Goal: Task Accomplishment & Management: Use online tool/utility

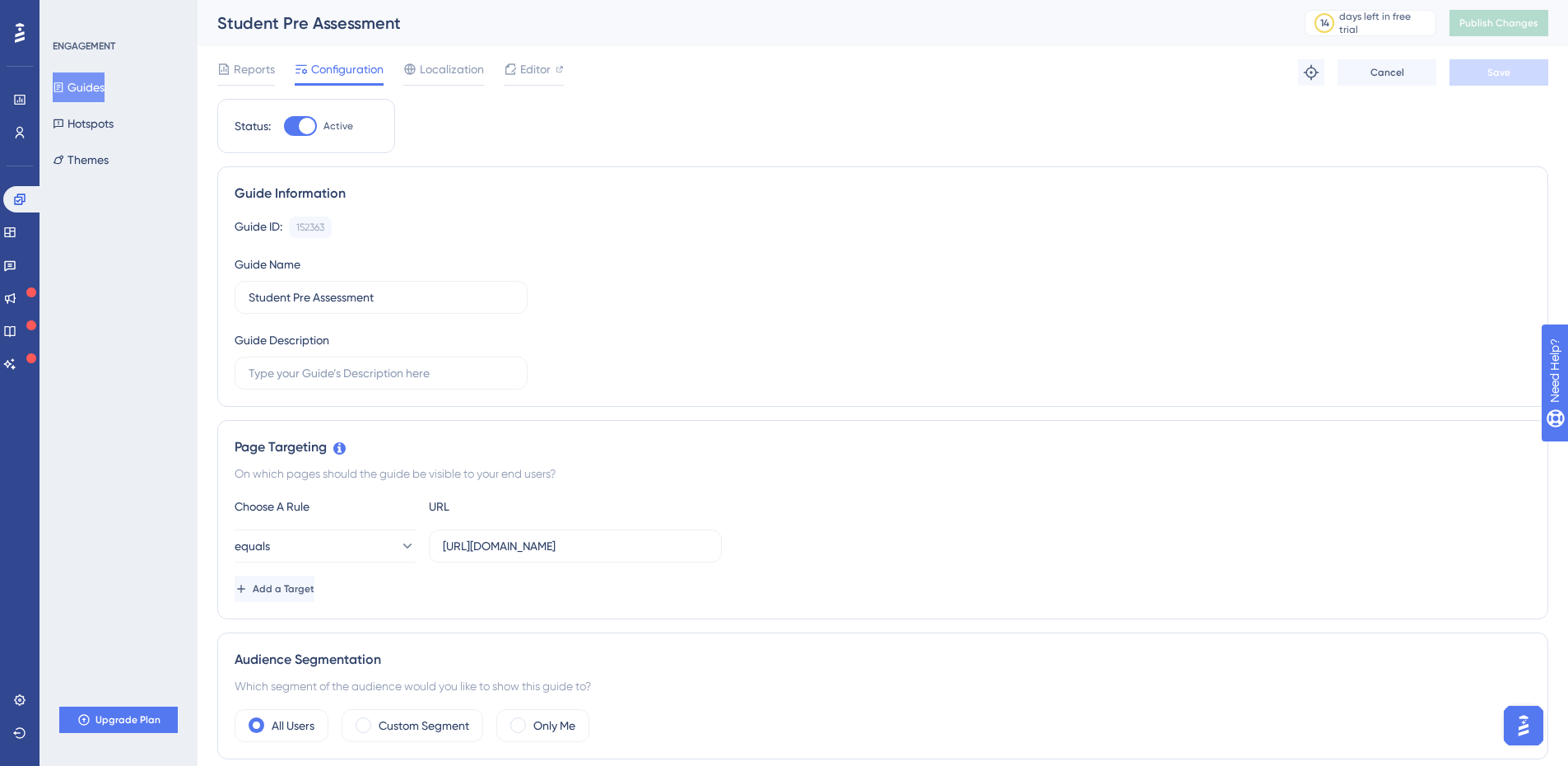
click at [103, 78] on button "Guides" at bounding box center [78, 87] width 52 height 29
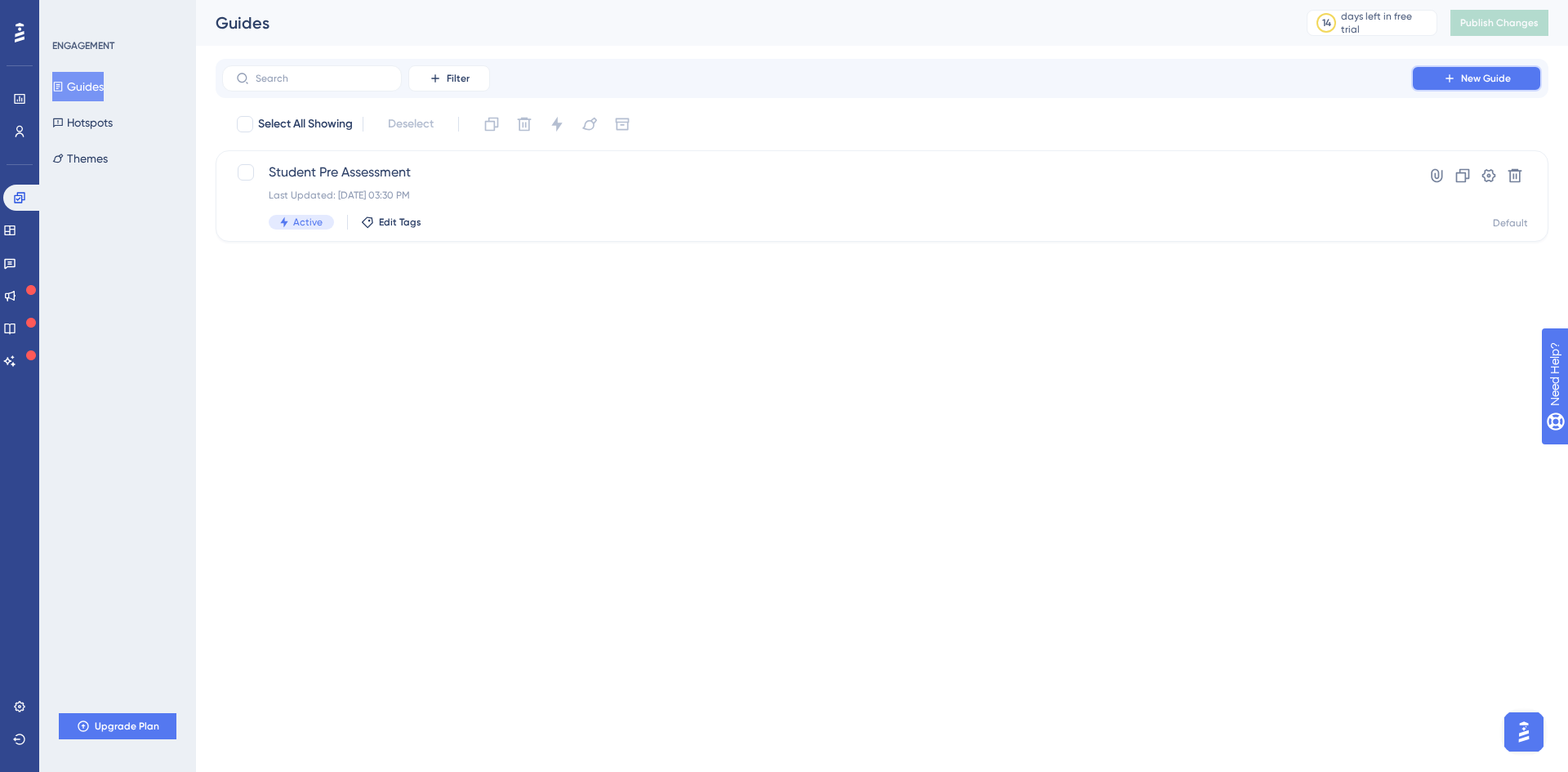
click at [1241, 72] on span "New Guide" at bounding box center [1485, 79] width 50 height 13
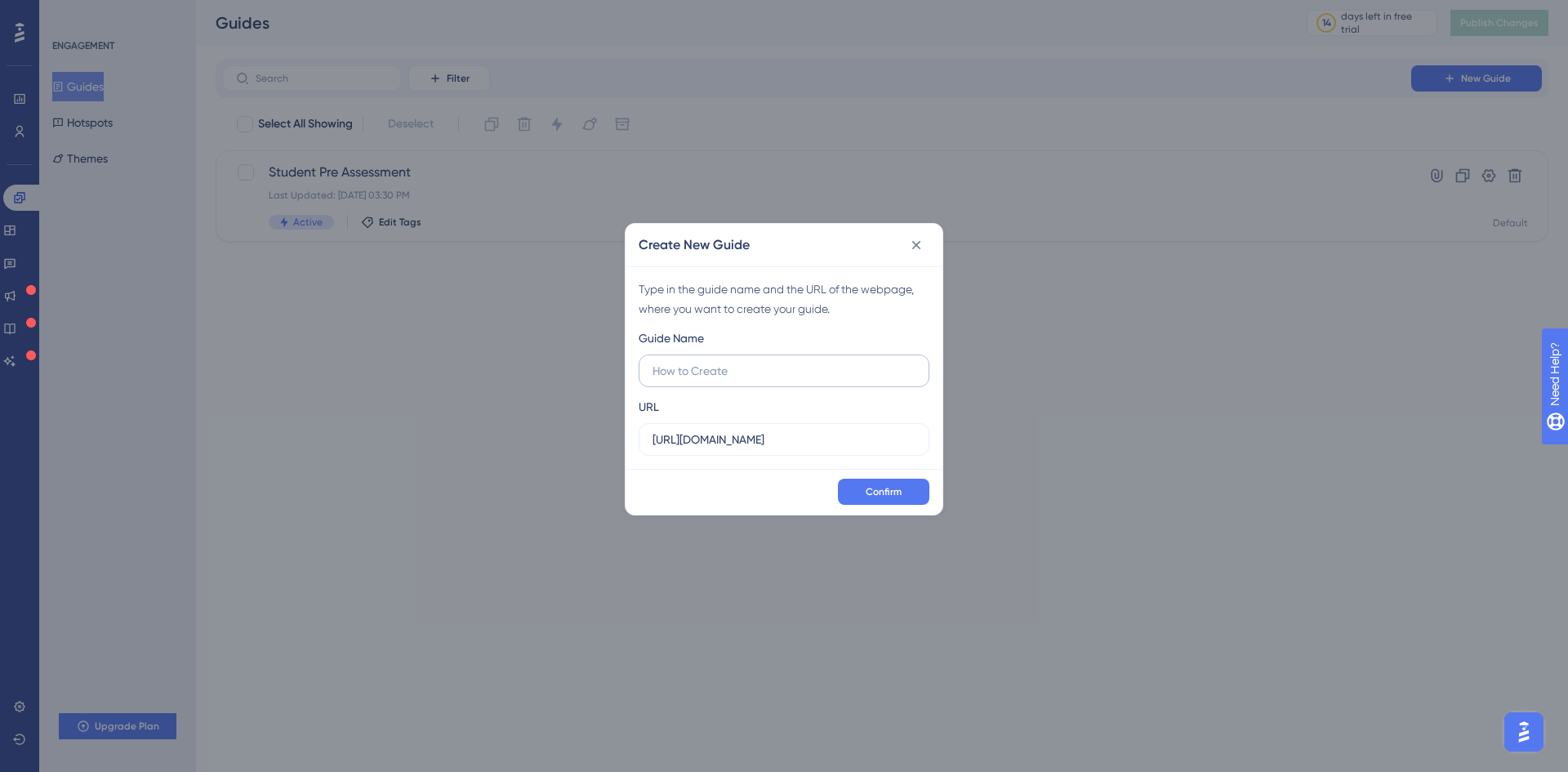
click at [735, 373] on input "text" at bounding box center [784, 371] width 263 height 18
type input "Student Home Page"
click at [853, 455] on label "https://platform-uat.anaakhtar.com" at bounding box center [784, 439] width 291 height 33
click at [853, 448] on input "https://platform-uat.anaakhtar.com" at bounding box center [784, 439] width 263 height 18
paste input "/Student/Home"
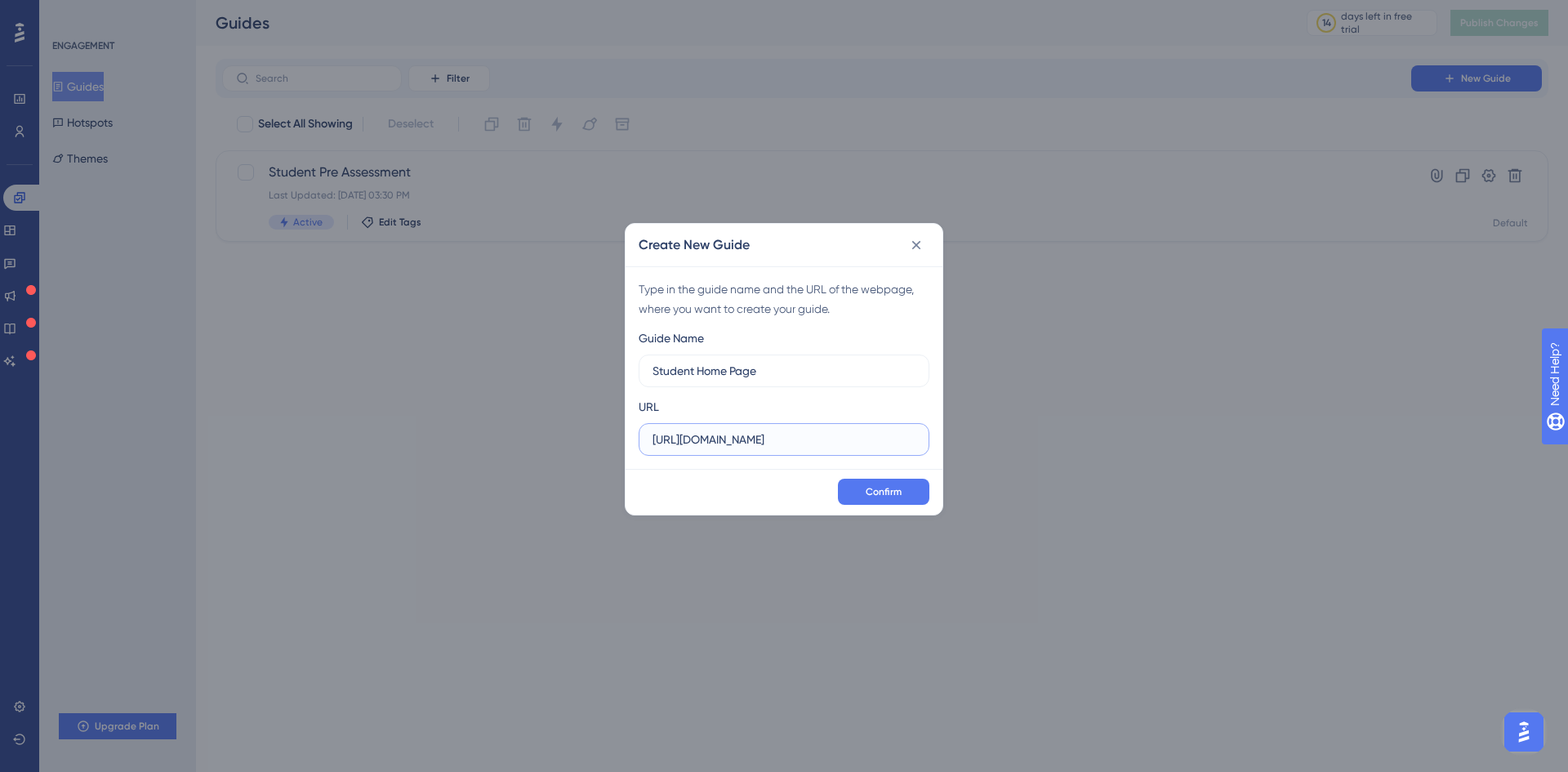
drag, startPoint x: 816, startPoint y: 445, endPoint x: 536, endPoint y: 435, distance: 280.2
click at [536, 435] on div "Create New Guide Type in the guide name and the URL of the webpage, where you w…" at bounding box center [784, 386] width 1568 height 772
type input "https://platform-uat.anaakhtar.com/Student/Home"
click at [874, 496] on span "Confirm" at bounding box center [883, 492] width 36 height 13
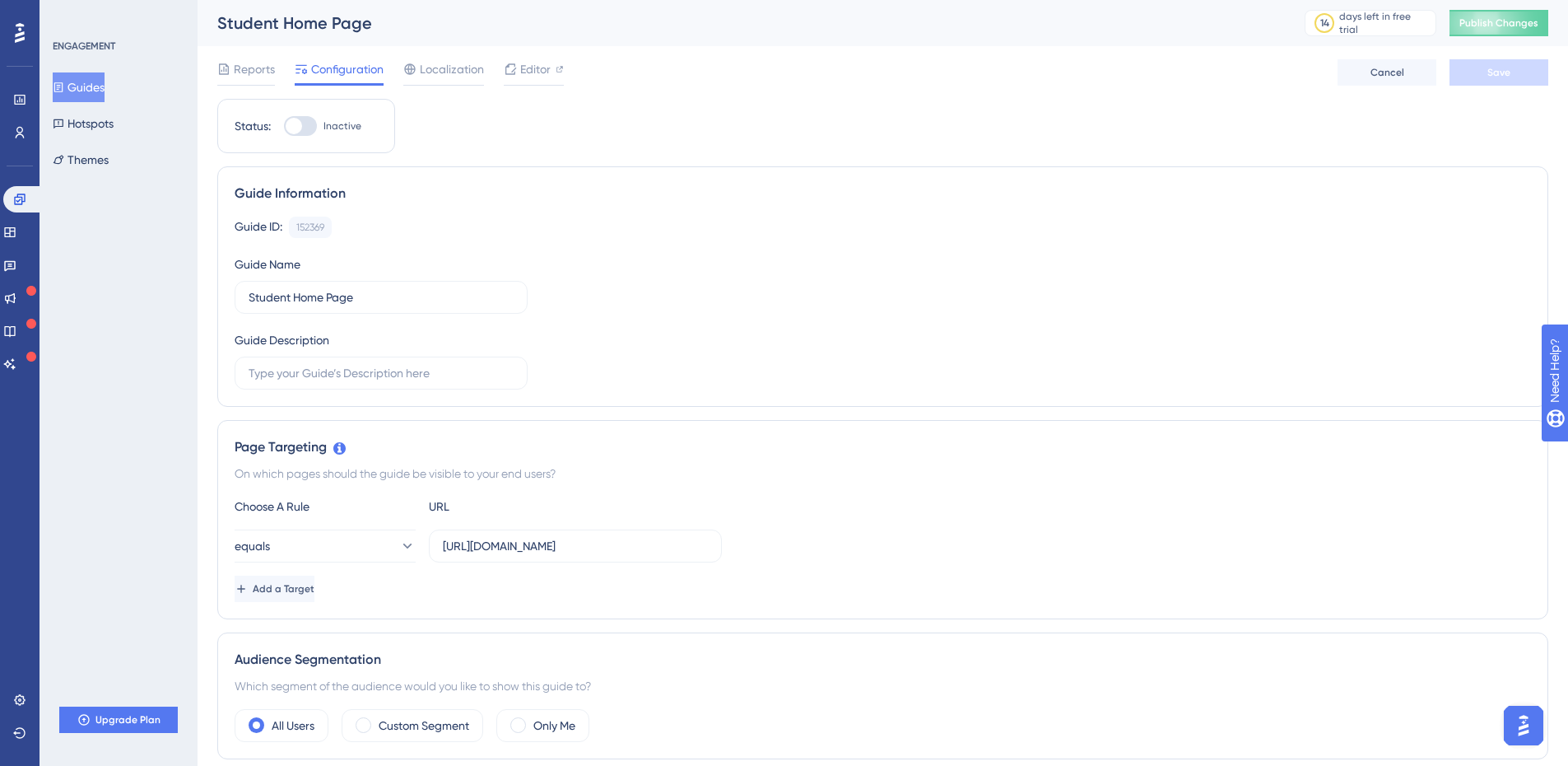
click at [303, 121] on div at bounding box center [300, 126] width 33 height 20
click at [284, 126] on input "Inactive" at bounding box center [283, 126] width 1 height 1
checkbox input "true"
click at [1251, 79] on button "Save" at bounding box center [1499, 73] width 98 height 26
click at [1251, 29] on button "Publish Changes" at bounding box center [1499, 23] width 98 height 26
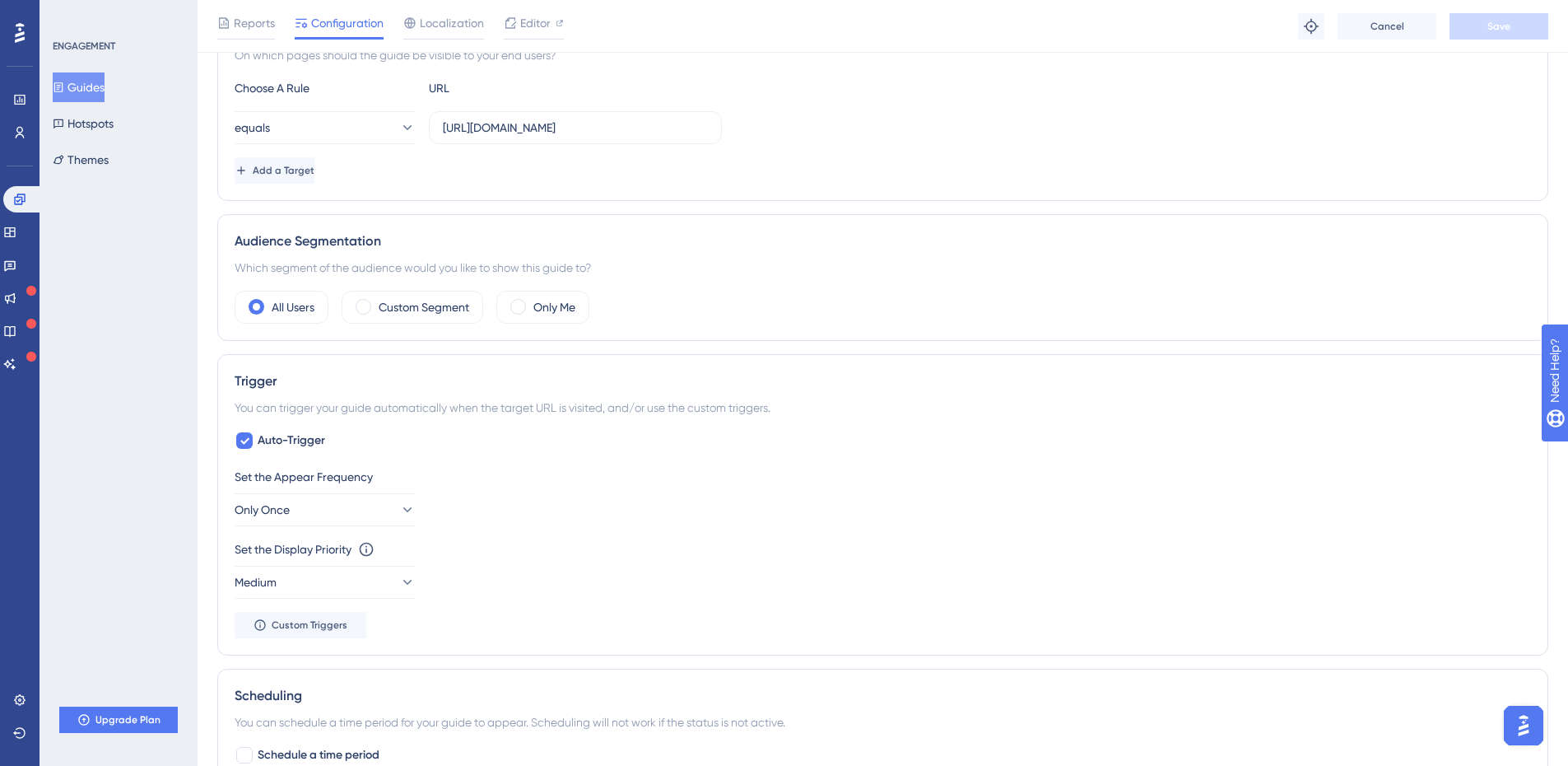
scroll to position [274, 0]
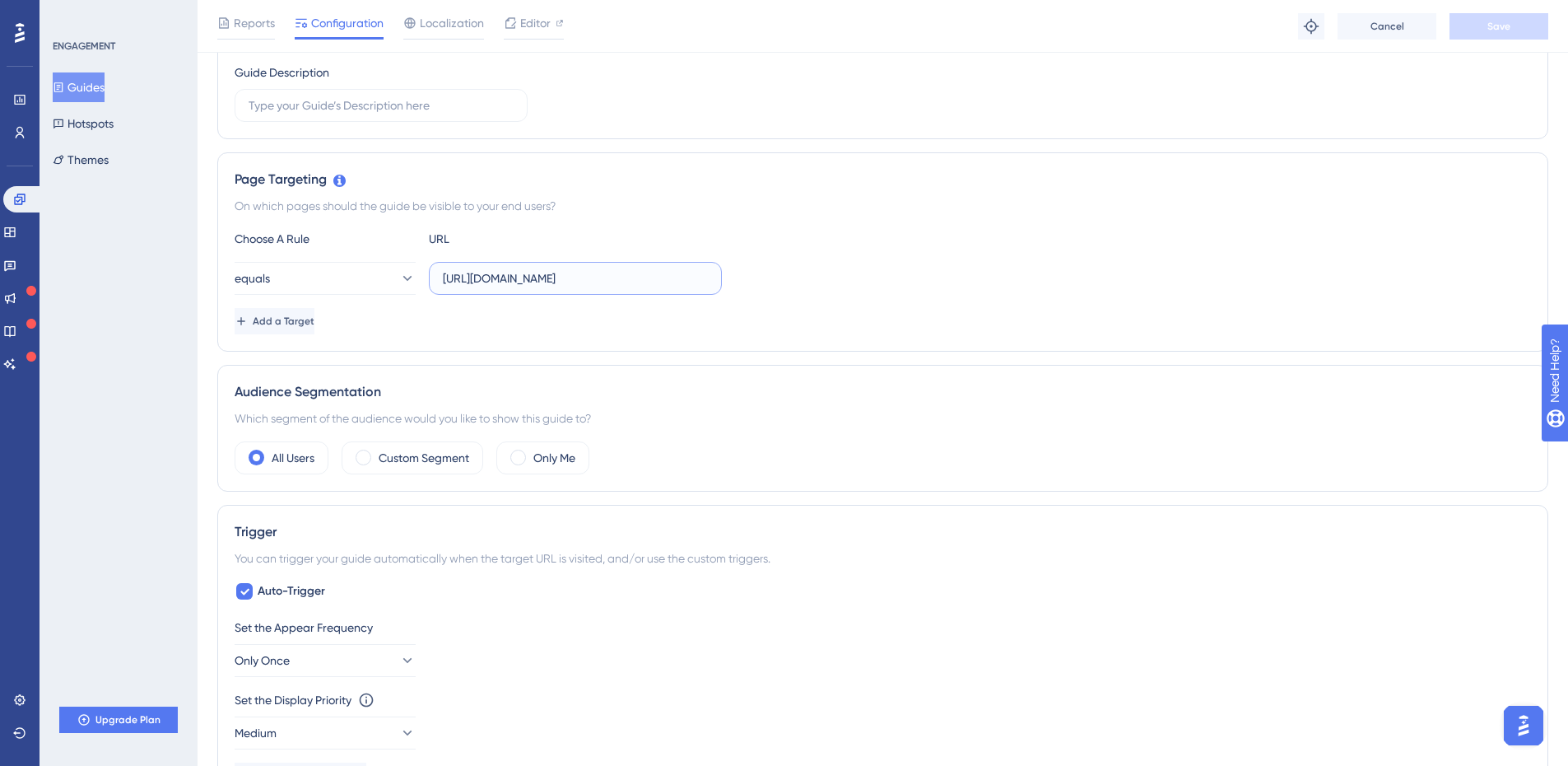
click at [673, 280] on input "https://platform-uat.anaakhtar.com/Student/Home" at bounding box center [575, 278] width 265 height 18
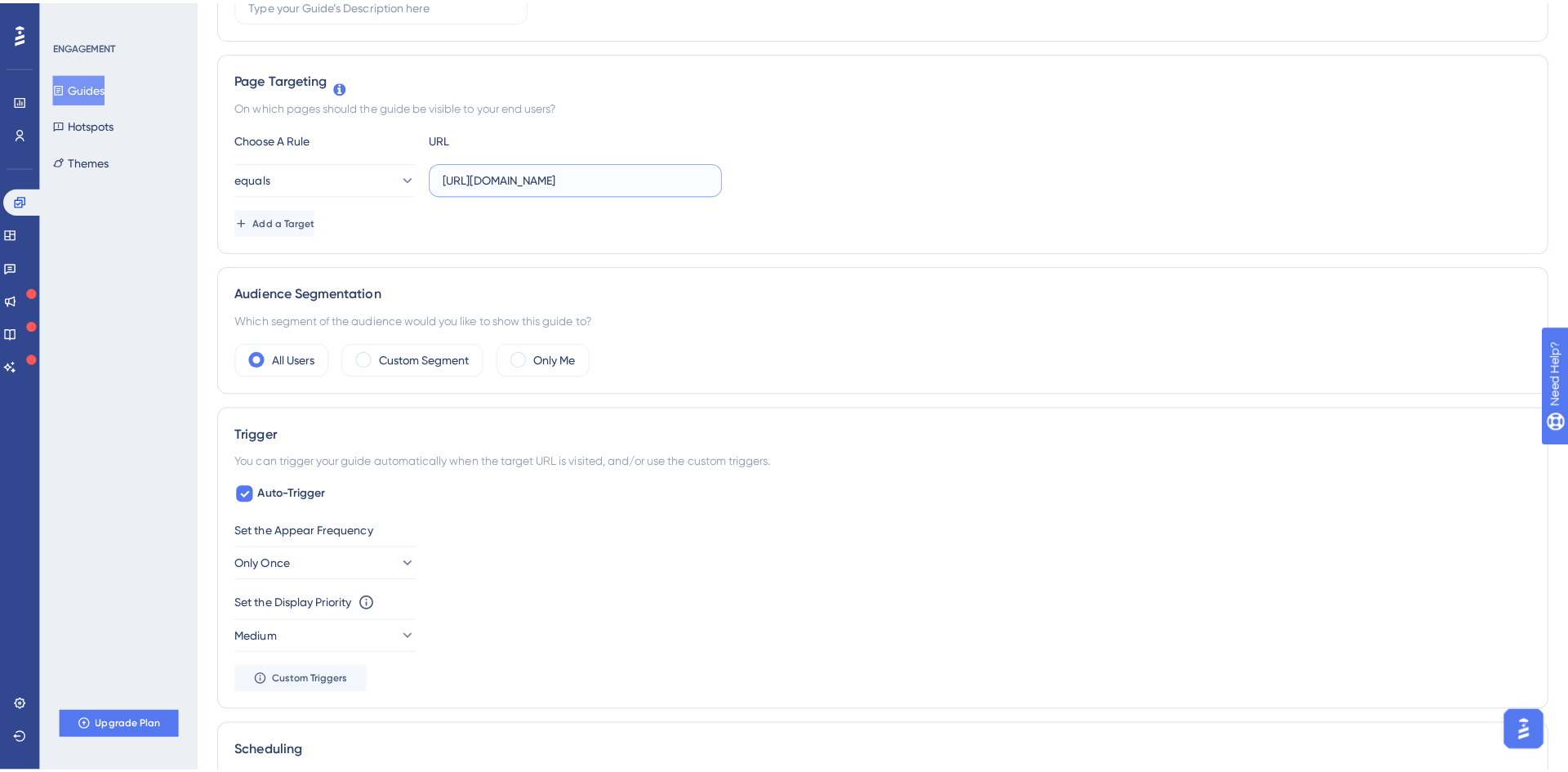
scroll to position [0, 0]
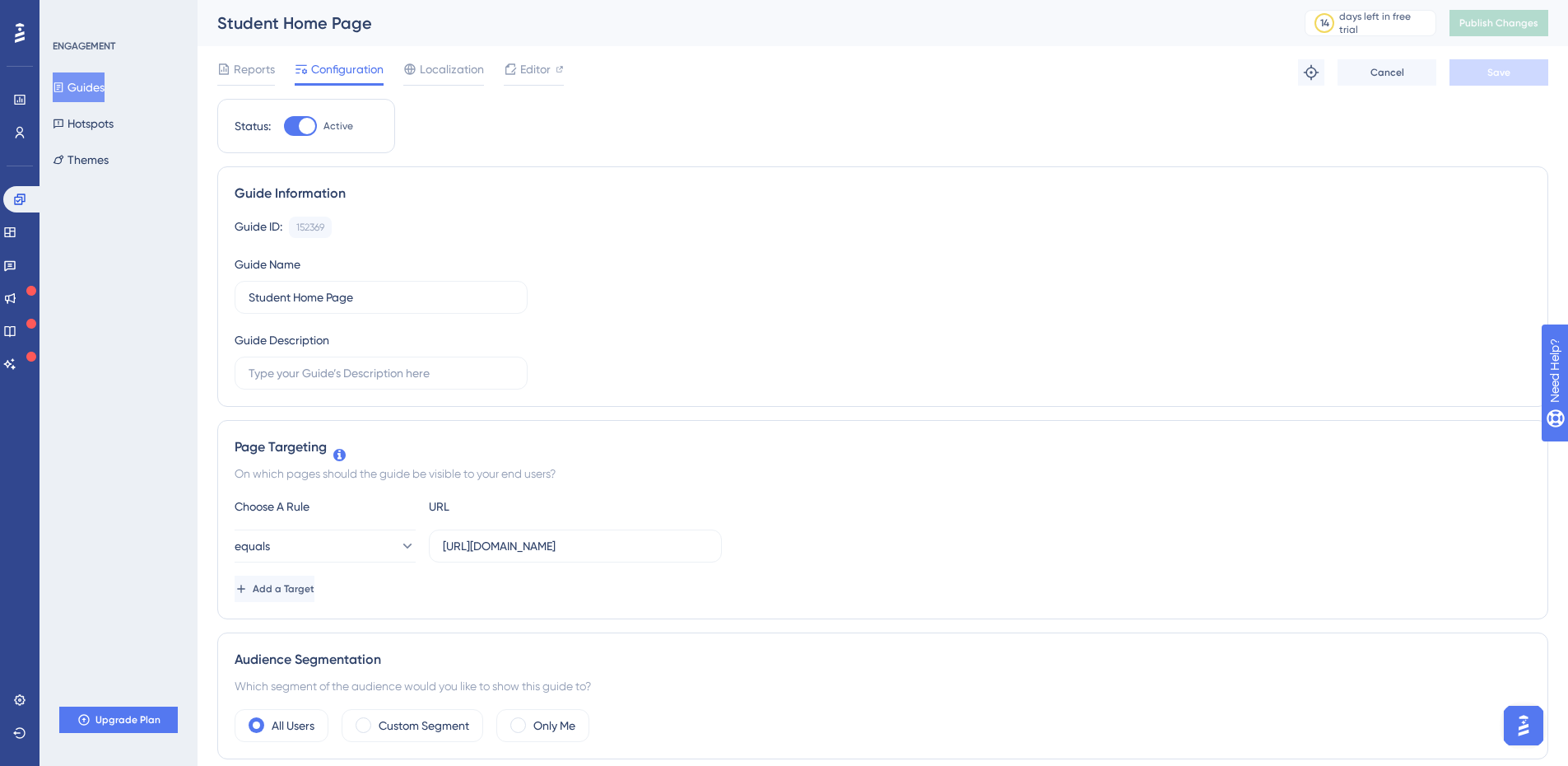
click at [91, 93] on button "Guides" at bounding box center [78, 87] width 52 height 29
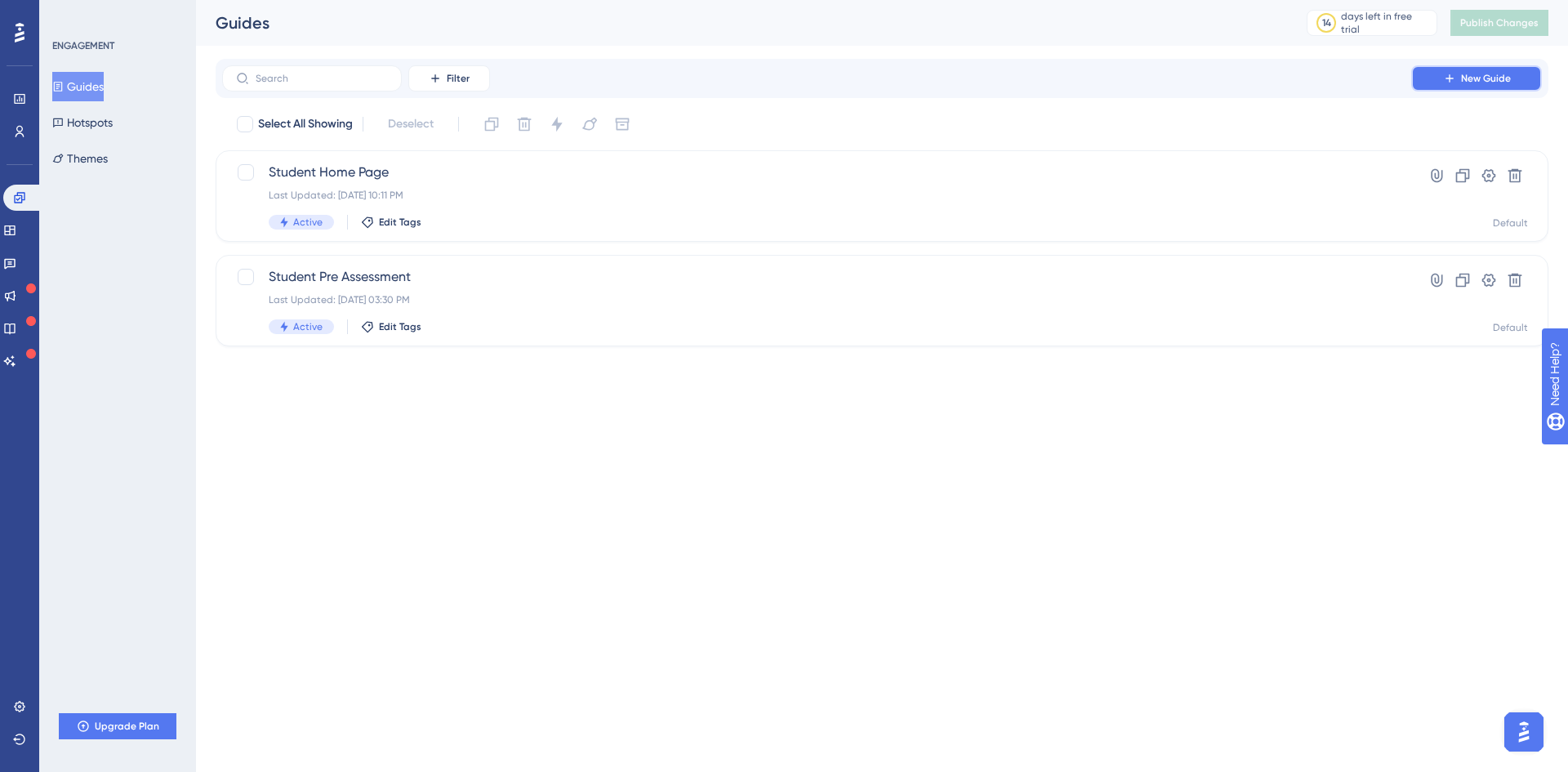
click at [1241, 81] on button "New Guide" at bounding box center [1475, 79] width 130 height 26
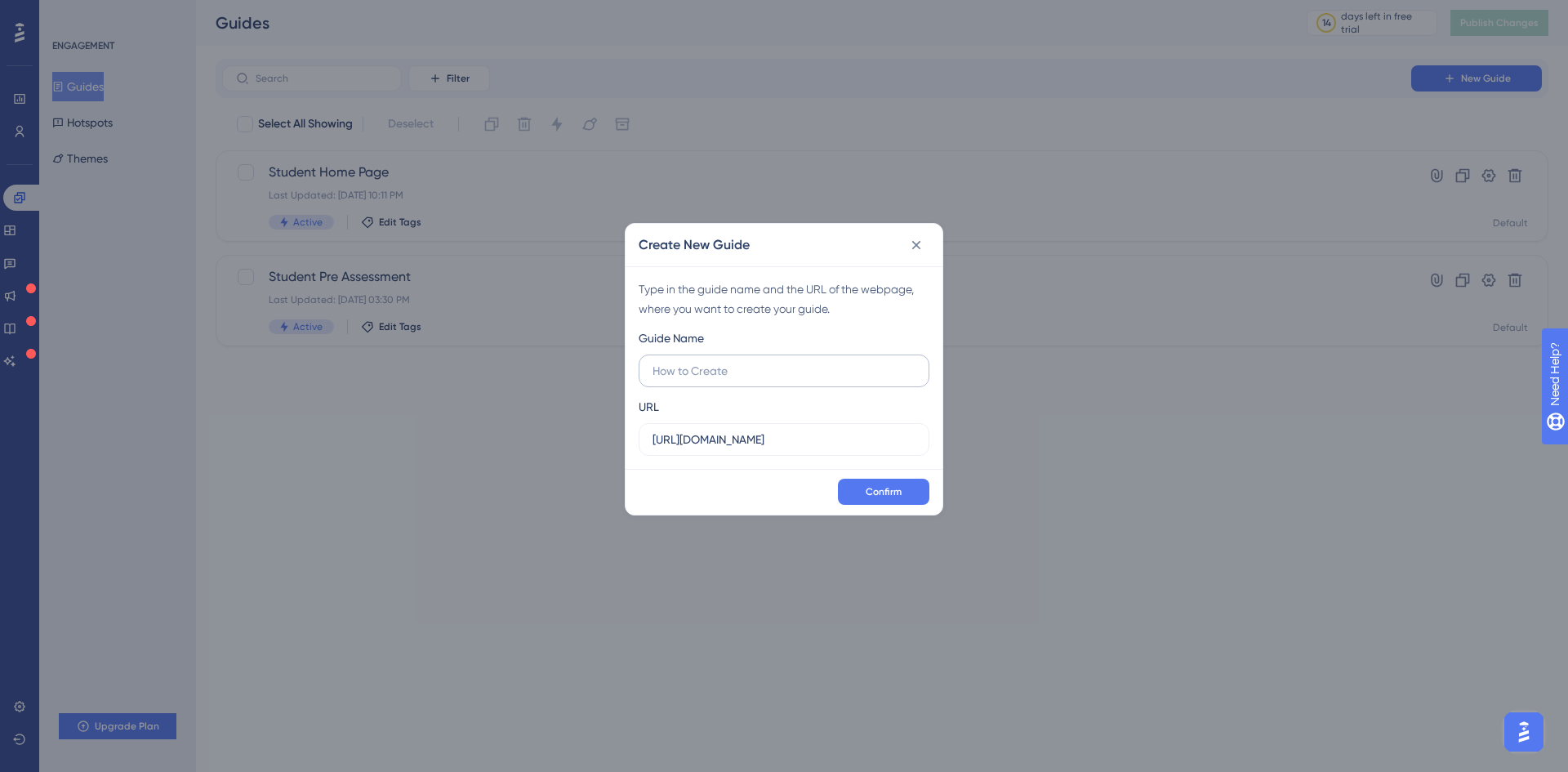
click at [721, 372] on input "text" at bounding box center [784, 371] width 263 height 18
click at [785, 371] on input "text" at bounding box center [784, 371] width 263 height 18
click at [810, 378] on input "Student My Journey Page" at bounding box center [784, 371] width 263 height 18
click at [734, 369] on input "Student My Journey Page" at bounding box center [784, 371] width 263 height 18
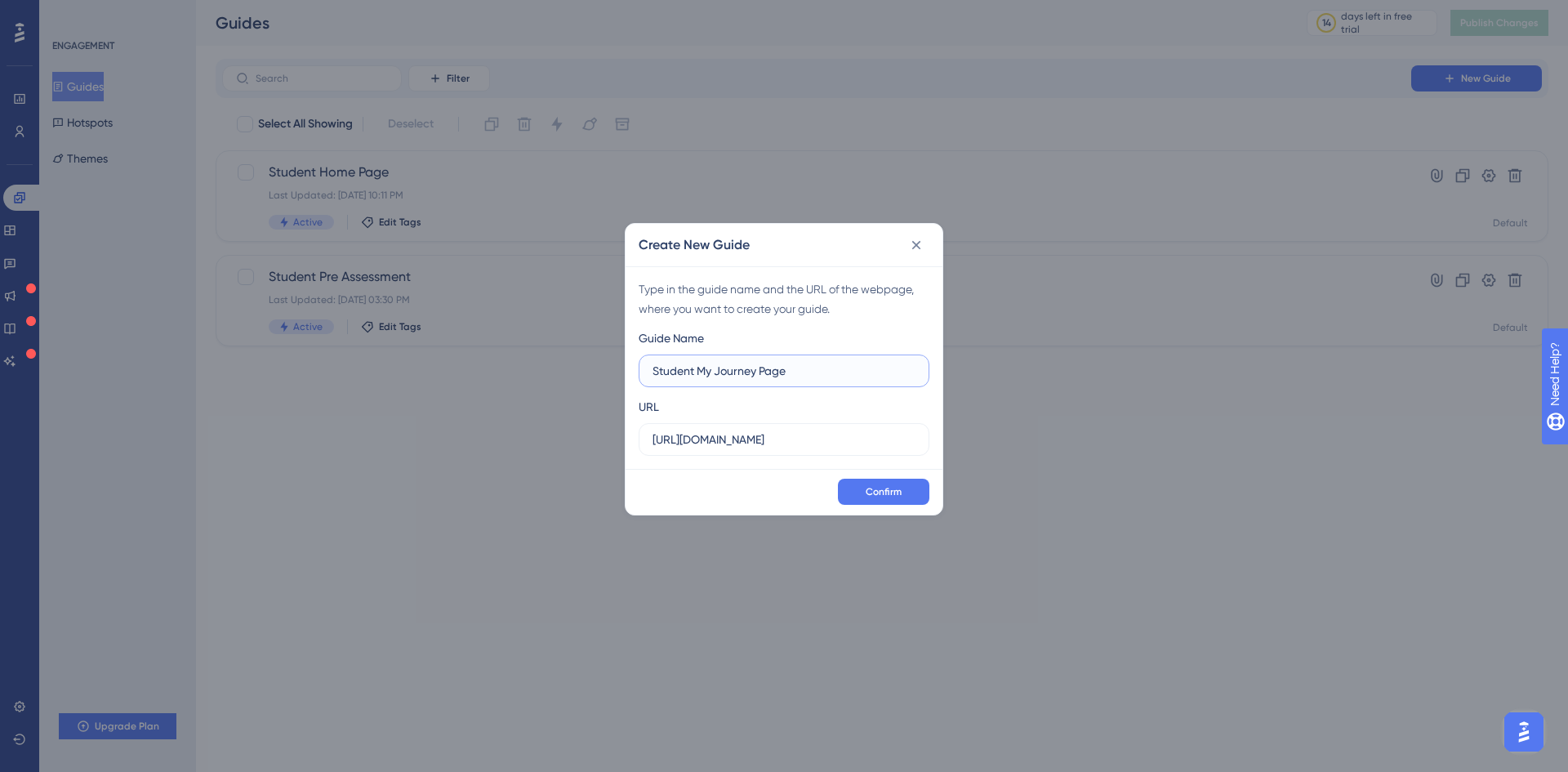
type input "Student My Journey Page"
click at [841, 401] on div "URL https://platform-uat.anaakhtar.com" at bounding box center [784, 426] width 291 height 59
click at [809, 449] on label "https://platform-uat.anaakhtar.com" at bounding box center [784, 439] width 291 height 33
click at [809, 448] on input "https://platform-uat.anaakhtar.com" at bounding box center [784, 439] width 263 height 18
paste input "/Student/Journey"
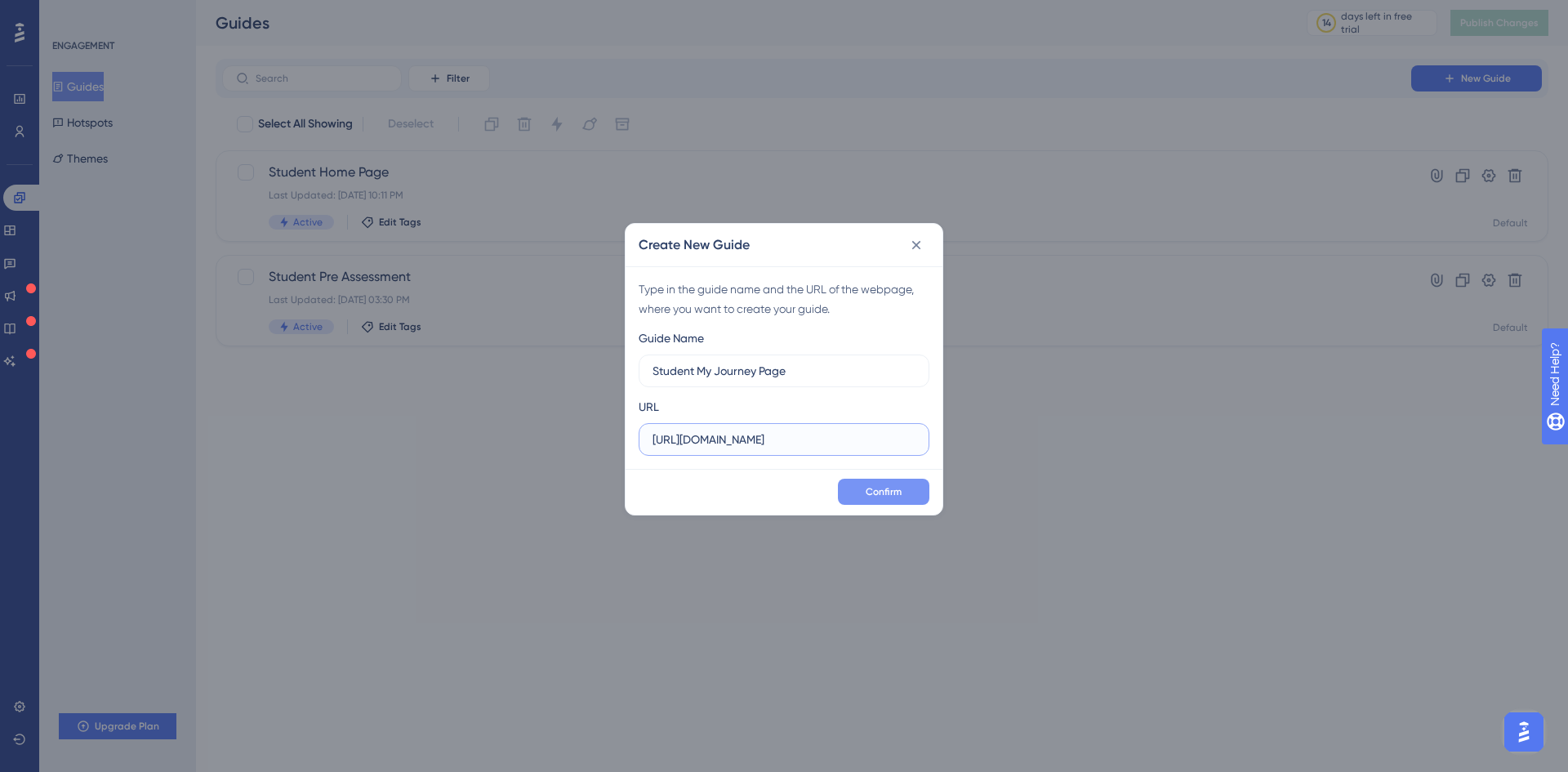
scroll to position [0, 25]
type input "https://platform-uat.anaakhtar.com/Student/Journey"
click at [883, 486] on span "Confirm" at bounding box center [883, 492] width 36 height 13
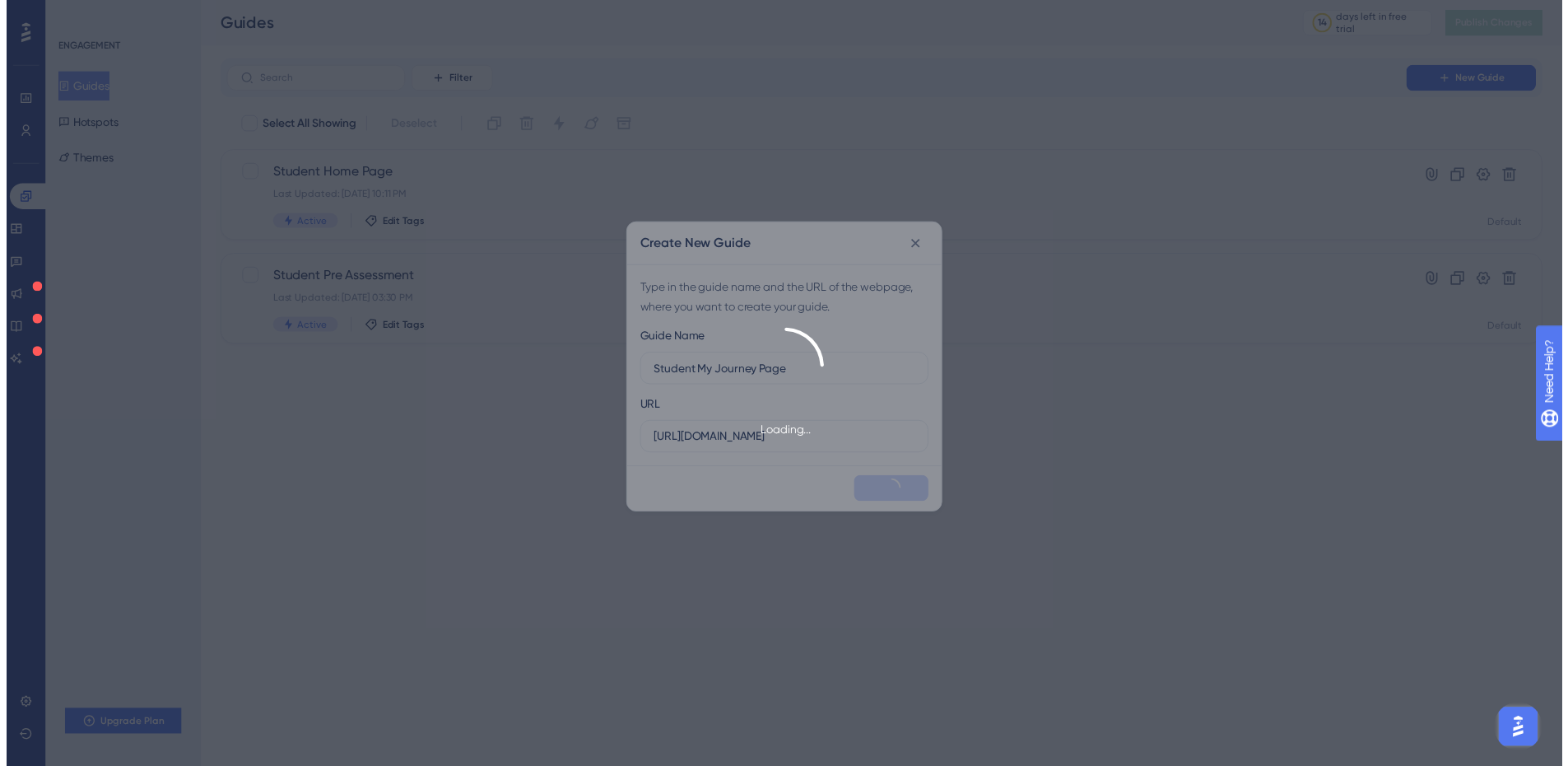
scroll to position [0, 0]
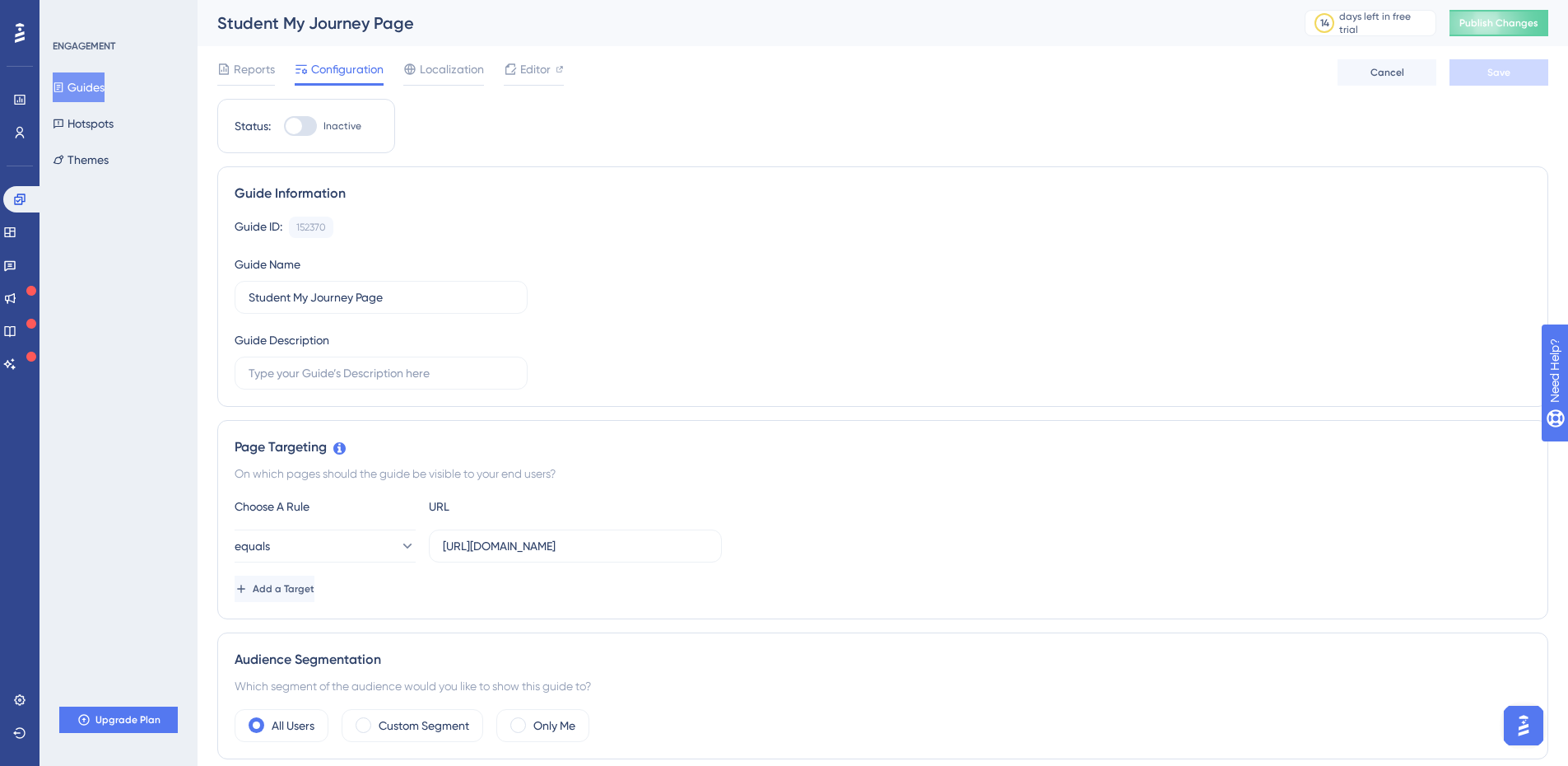
click at [296, 126] on div at bounding box center [293, 125] width 16 height 16
click at [284, 126] on input "Inactive" at bounding box center [283, 126] width 1 height 1
checkbox input "true"
click at [1251, 77] on button "Save" at bounding box center [1499, 73] width 98 height 26
click at [1251, 20] on span "Publish Changes" at bounding box center [1500, 23] width 79 height 13
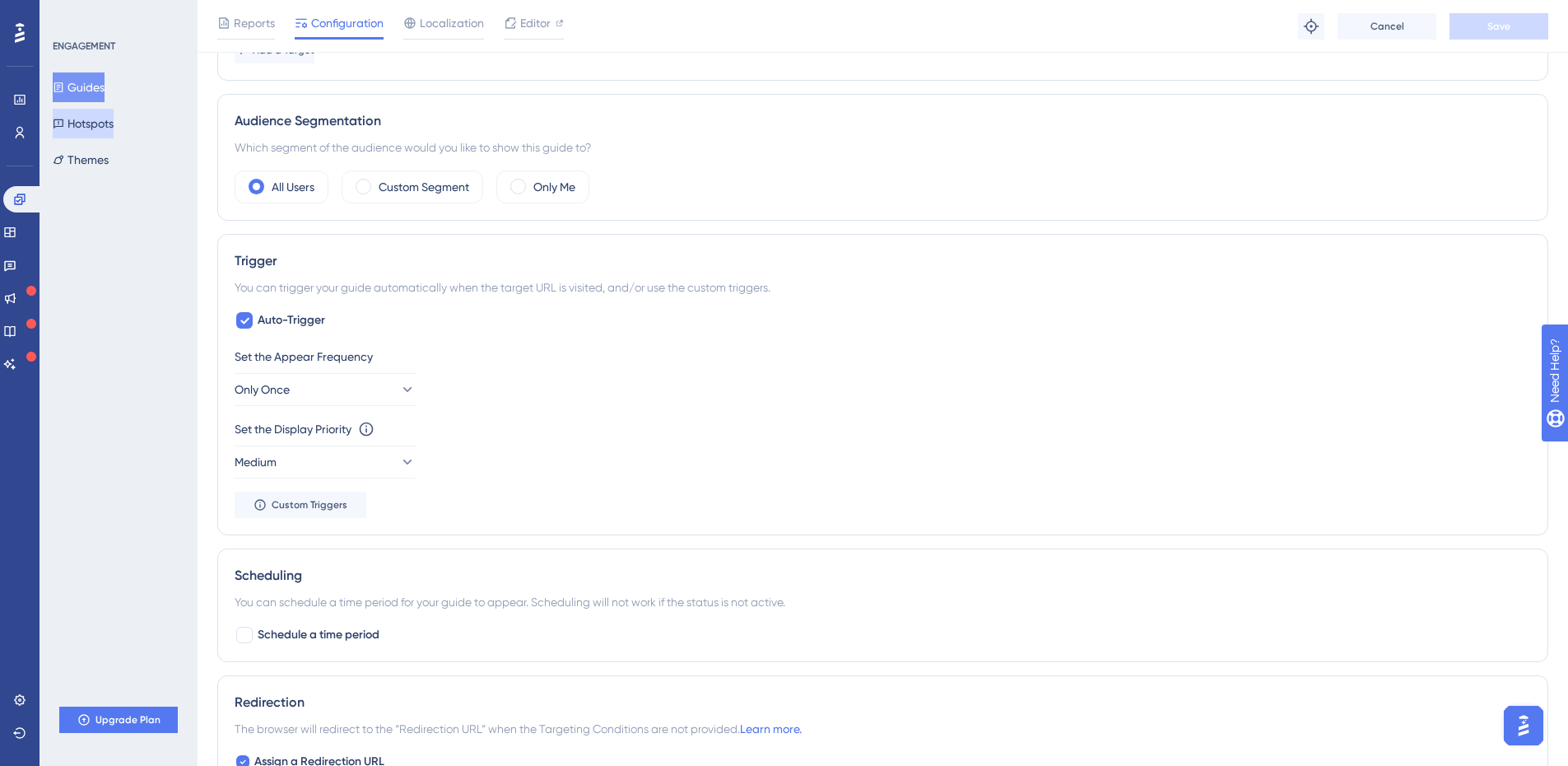
scroll to position [576, 0]
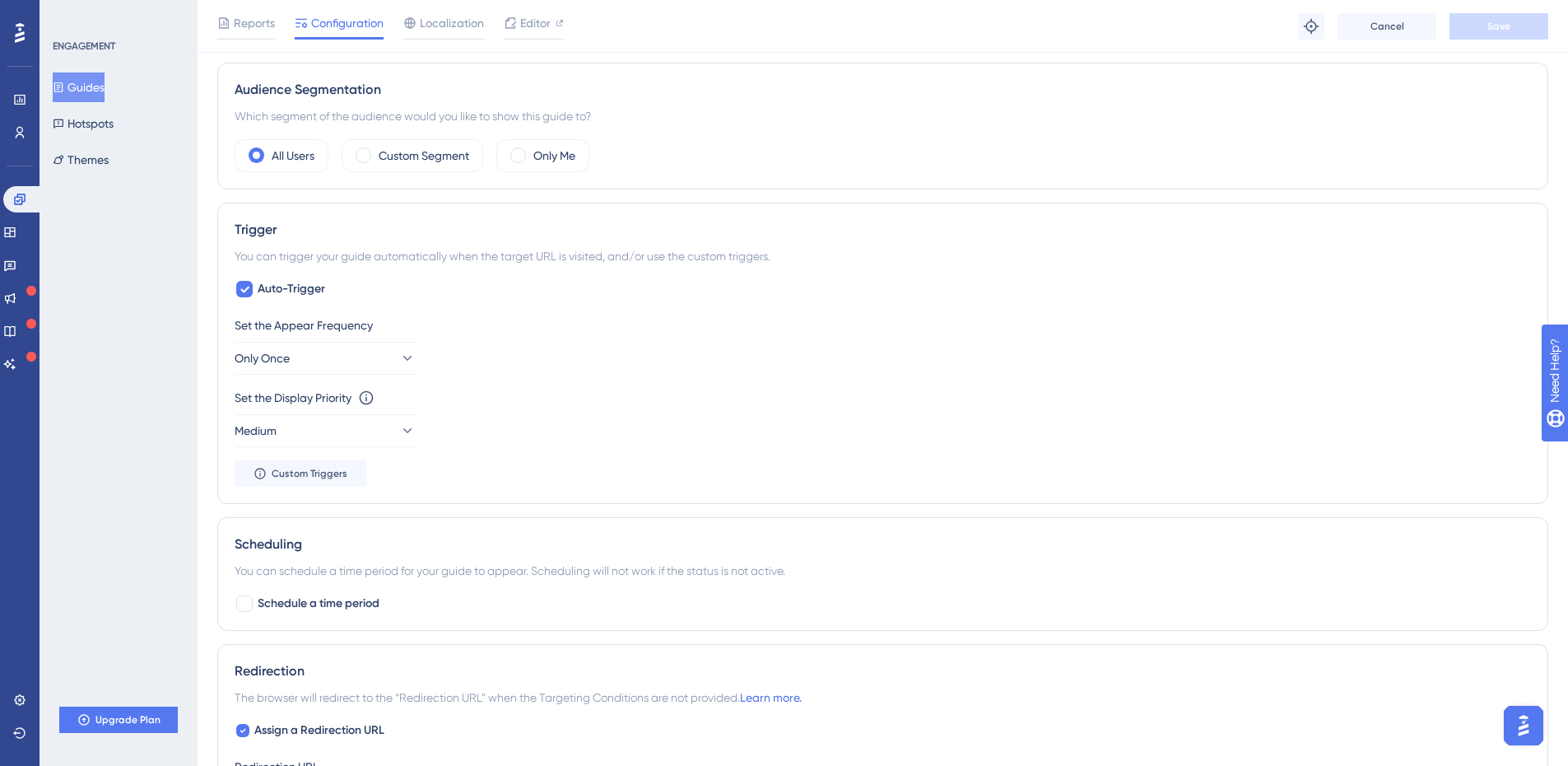
click at [95, 93] on button "Guides" at bounding box center [78, 87] width 52 height 29
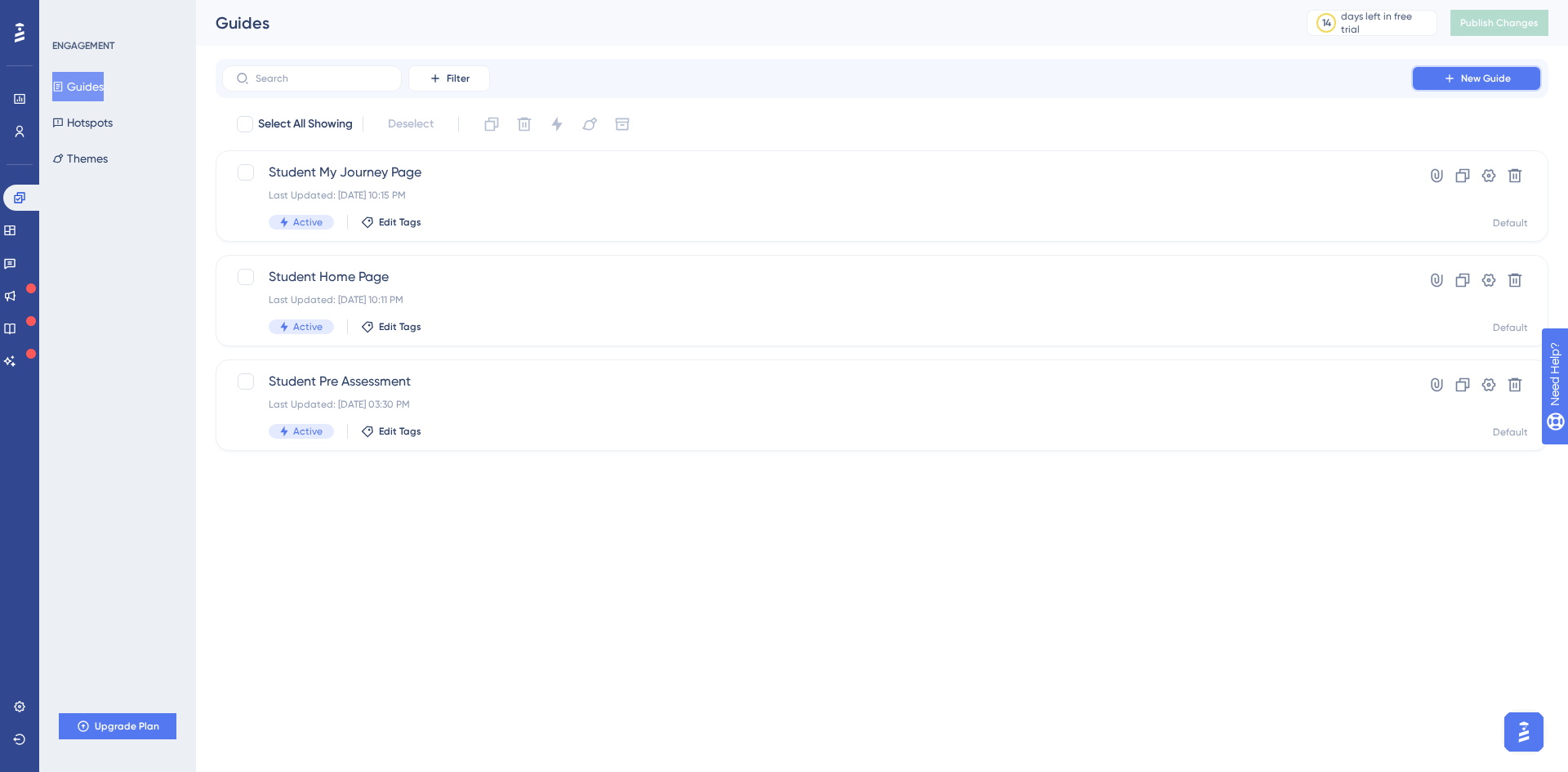
click at [1241, 71] on button "New Guide" at bounding box center [1475, 79] width 130 height 26
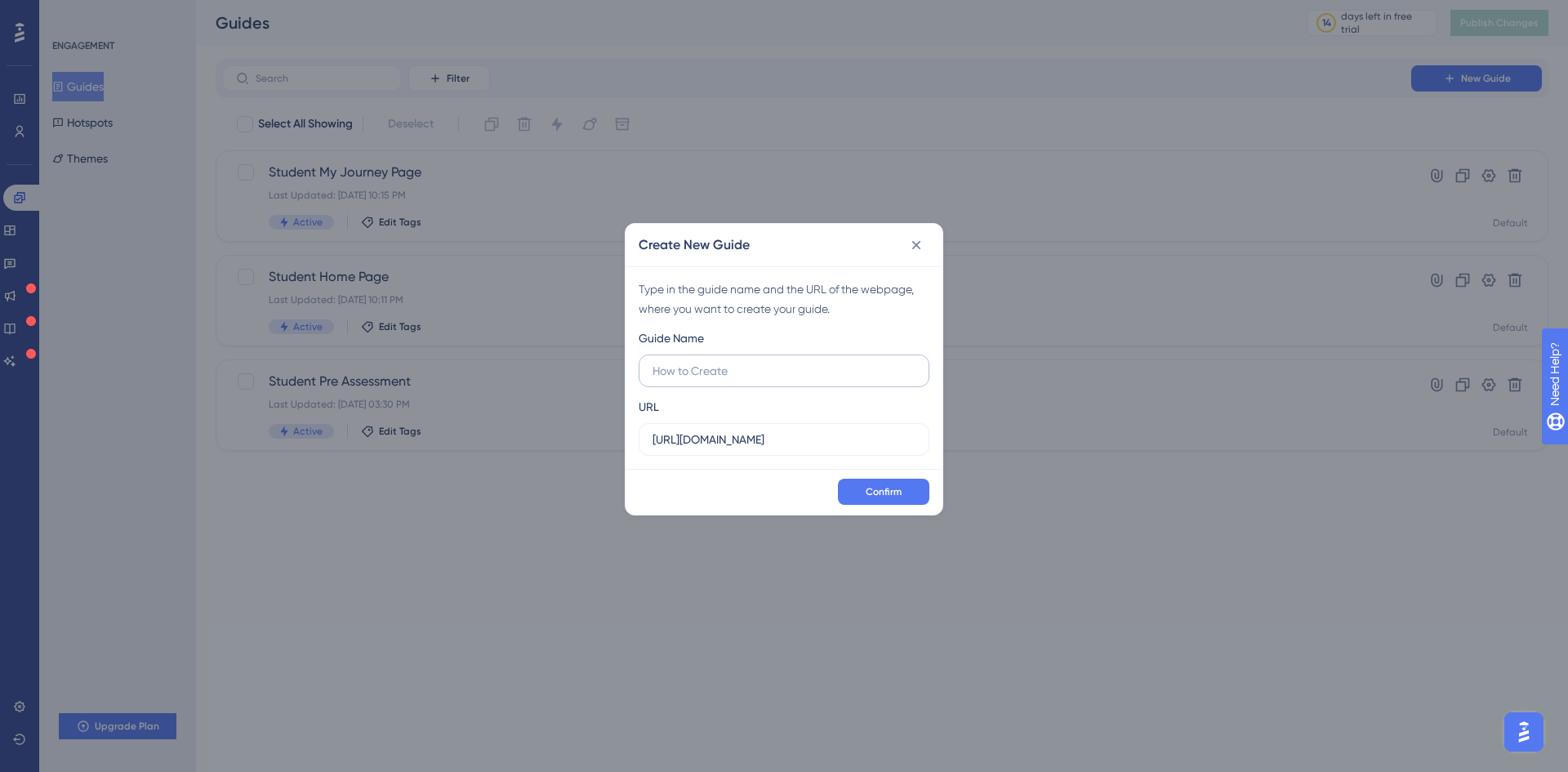
click at [805, 380] on label at bounding box center [784, 371] width 291 height 33
click at [805, 380] on input "text" at bounding box center [784, 371] width 263 height 18
click at [794, 376] on input "text" at bounding box center [784, 371] width 263 height 18
type input "Parent Pre Assessment"
click at [860, 487] on button "Confirm" at bounding box center [883, 492] width 92 height 26
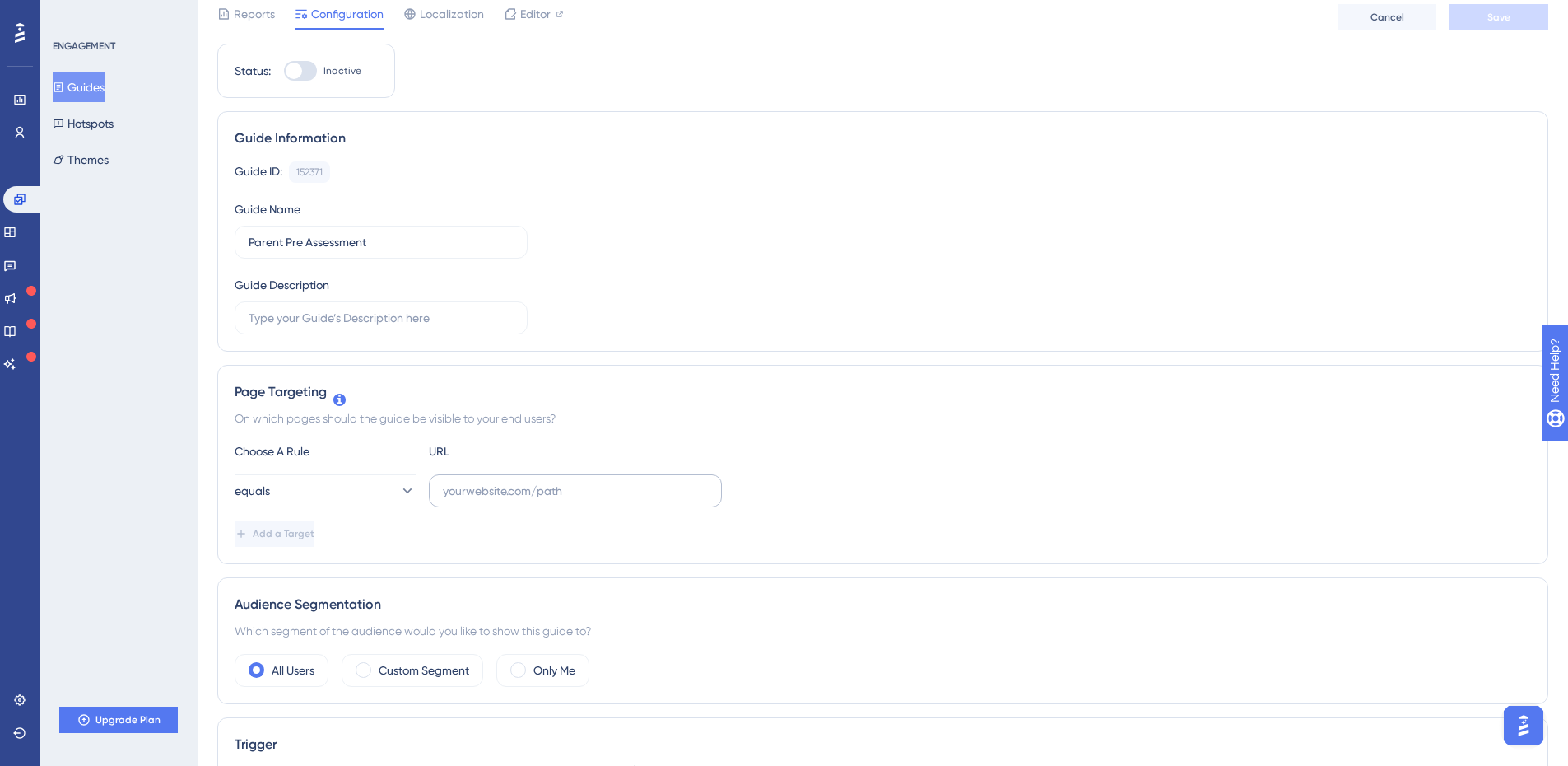
scroll to position [27, 0]
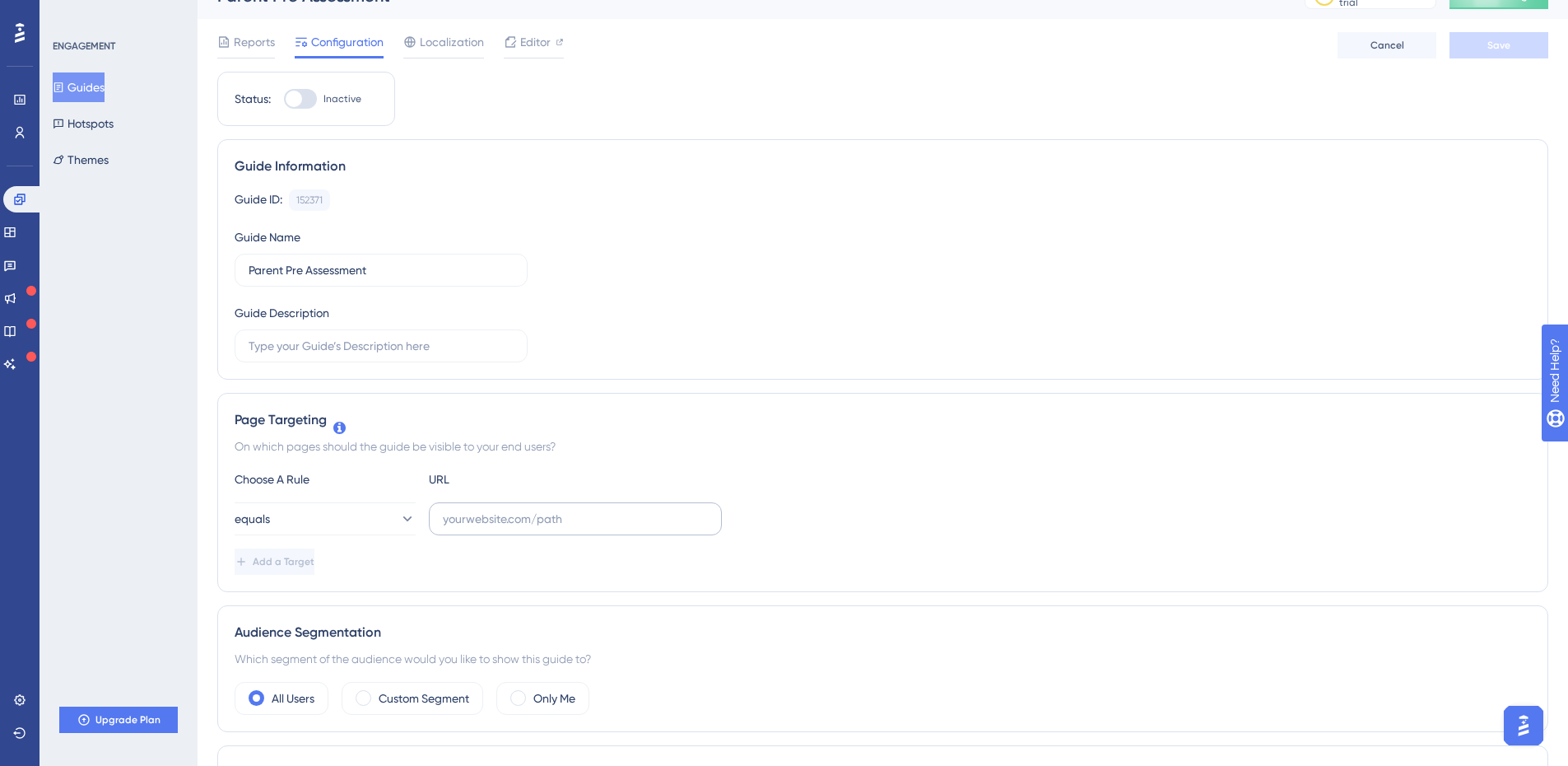
click at [512, 507] on label at bounding box center [576, 518] width 293 height 33
click at [512, 510] on input "text" at bounding box center [575, 518] width 265 height 18
paste input "https://platform-uat.anaakhtar.com/Parent/ParentEvaluation"
type input "https://platform-uat.anaakhtar.com/Parent/ParentEvaluation"
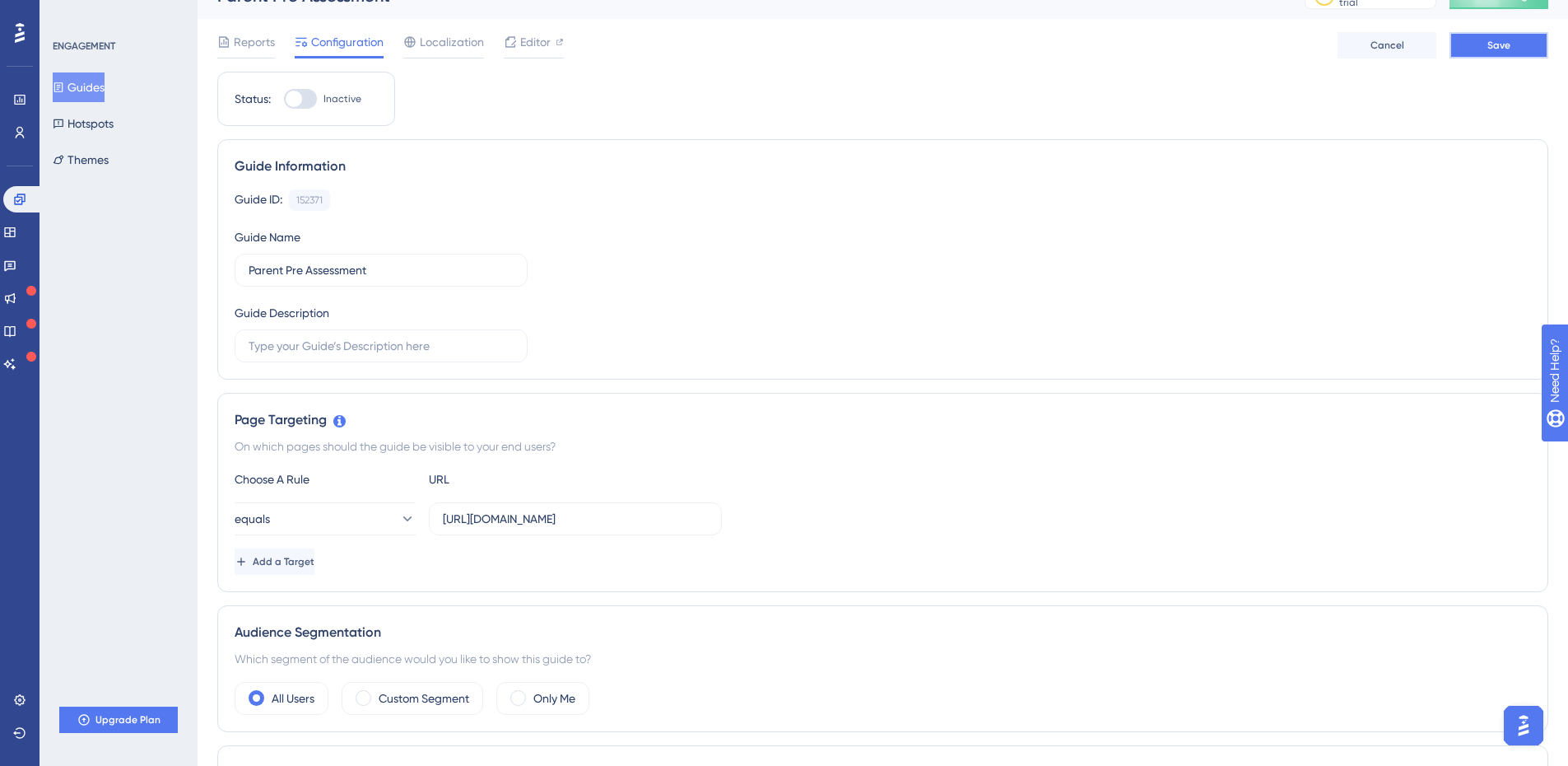
click at [1251, 50] on button "Save" at bounding box center [1499, 45] width 98 height 26
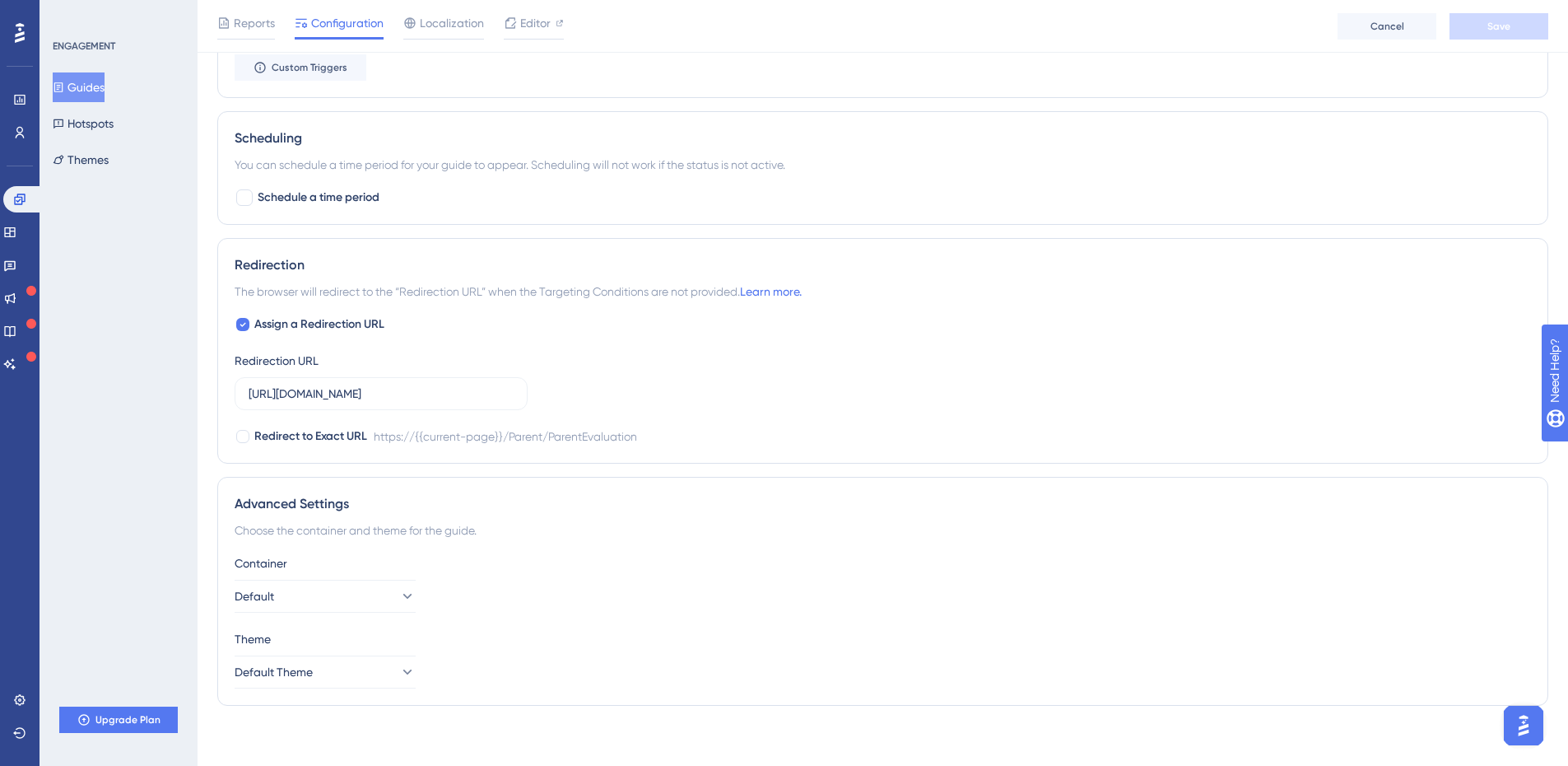
scroll to position [988, 0]
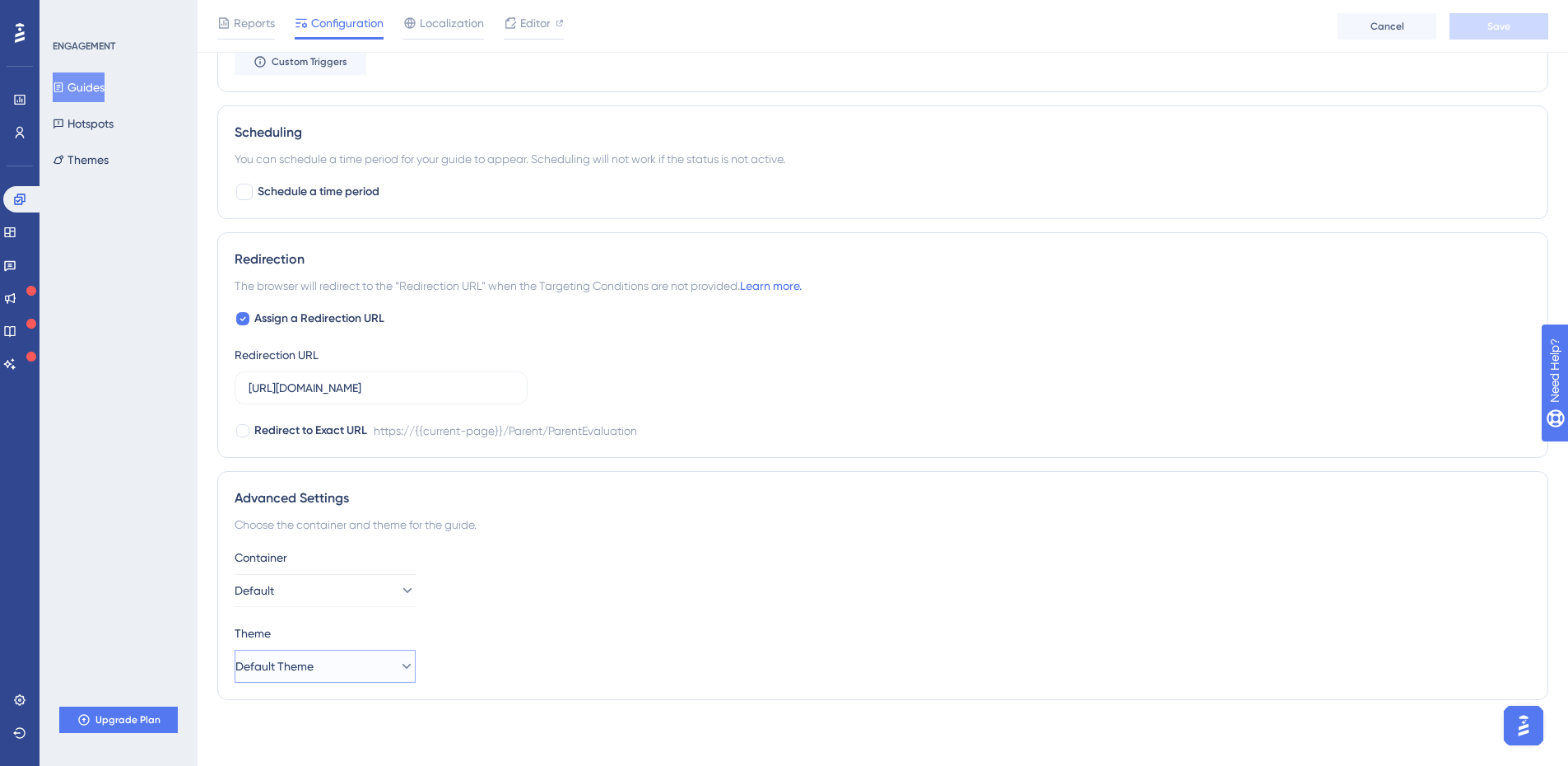
click at [364, 662] on button "Default Theme" at bounding box center [325, 666] width 182 height 33
click at [327, 579] on button "Default" at bounding box center [325, 590] width 182 height 33
click at [491, 611] on div "Container Default Default Default Theme Default Theme Default Theme Default The…" at bounding box center [882, 615] width 1297 height 135
click at [357, 663] on button "Default Theme" at bounding box center [325, 666] width 182 height 33
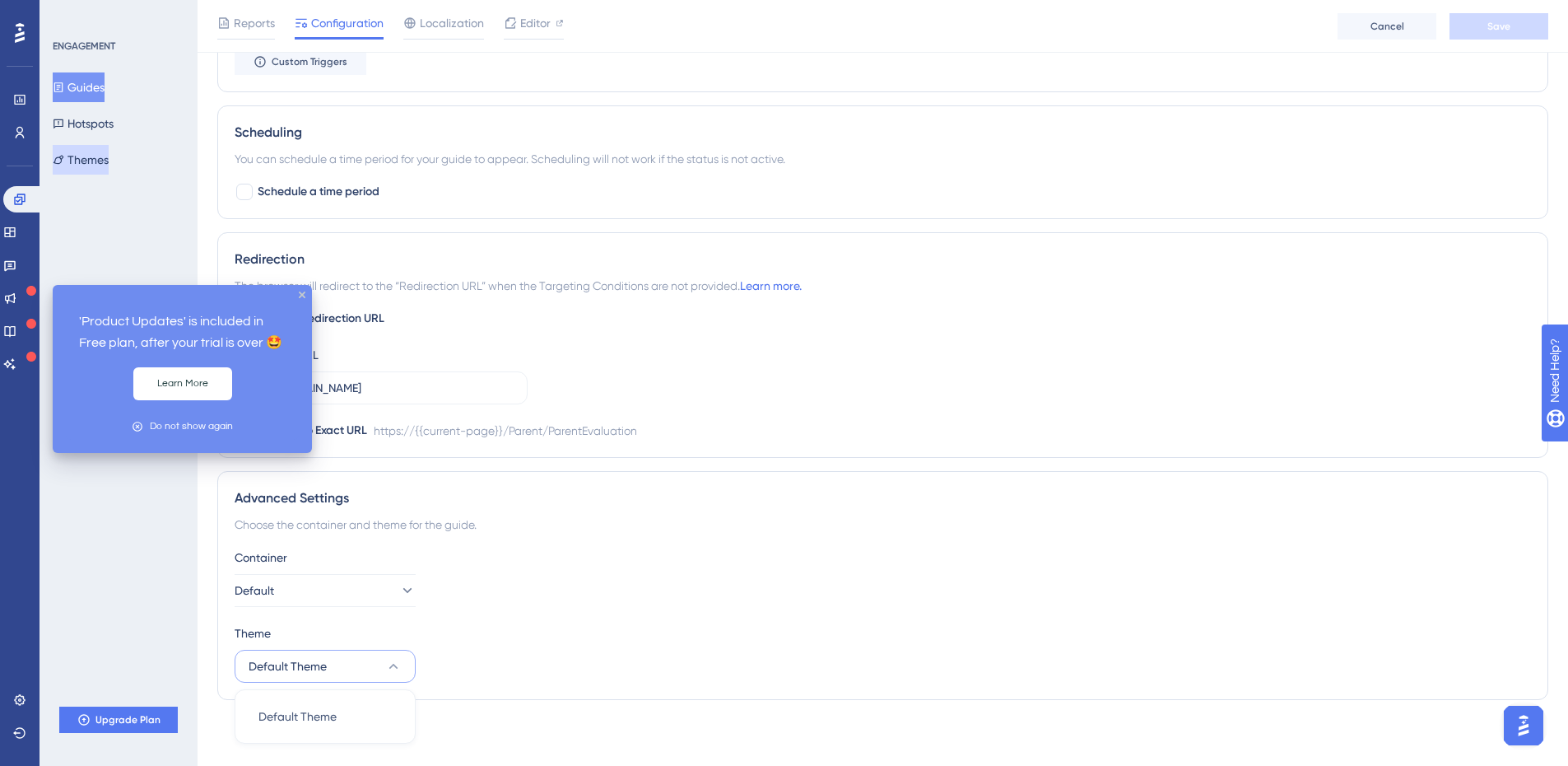
click at [98, 162] on button "Themes" at bounding box center [80, 159] width 56 height 29
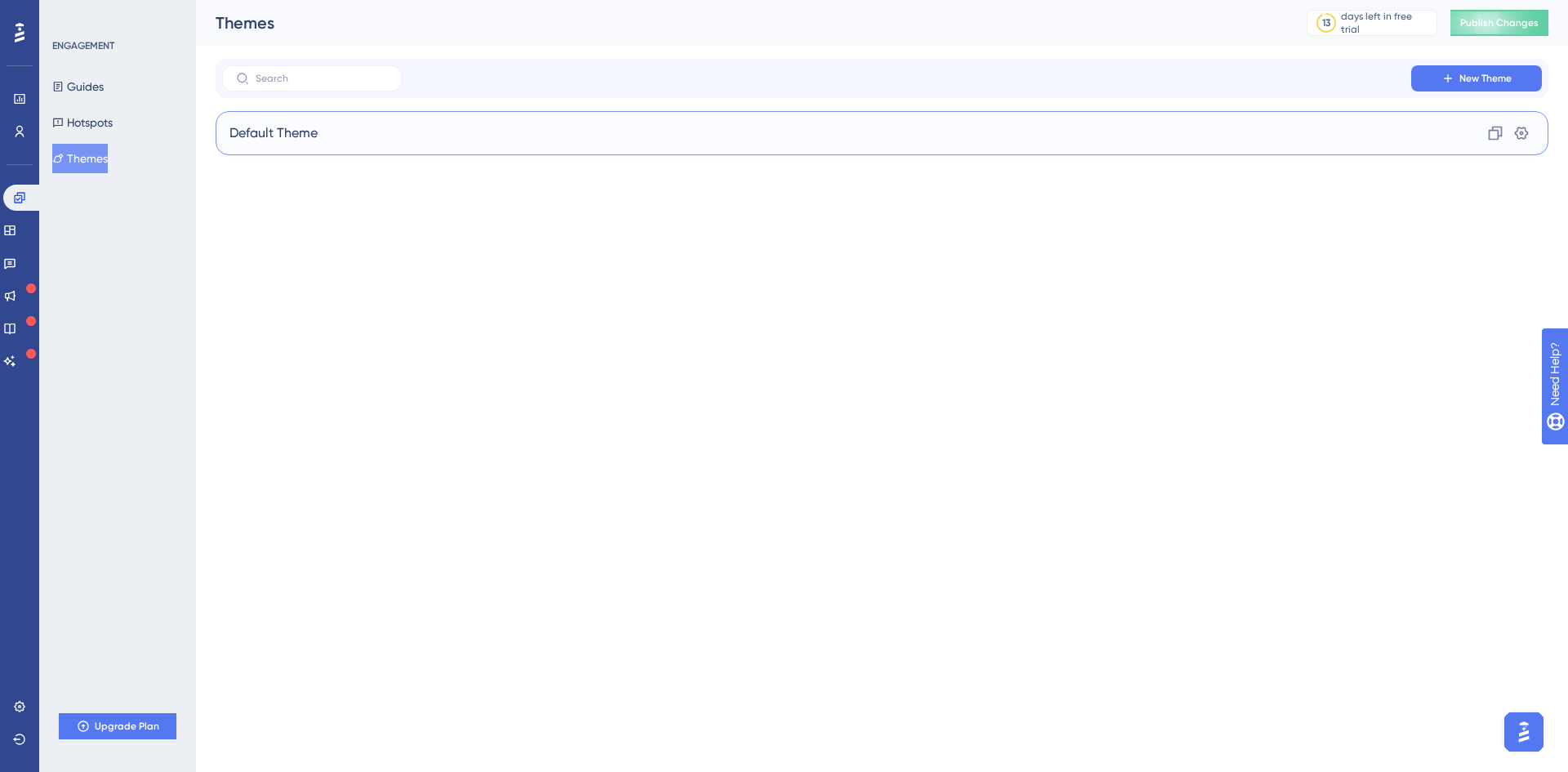
click at [1130, 129] on div "Default Theme Clone Settings" at bounding box center [882, 132] width 1333 height 44
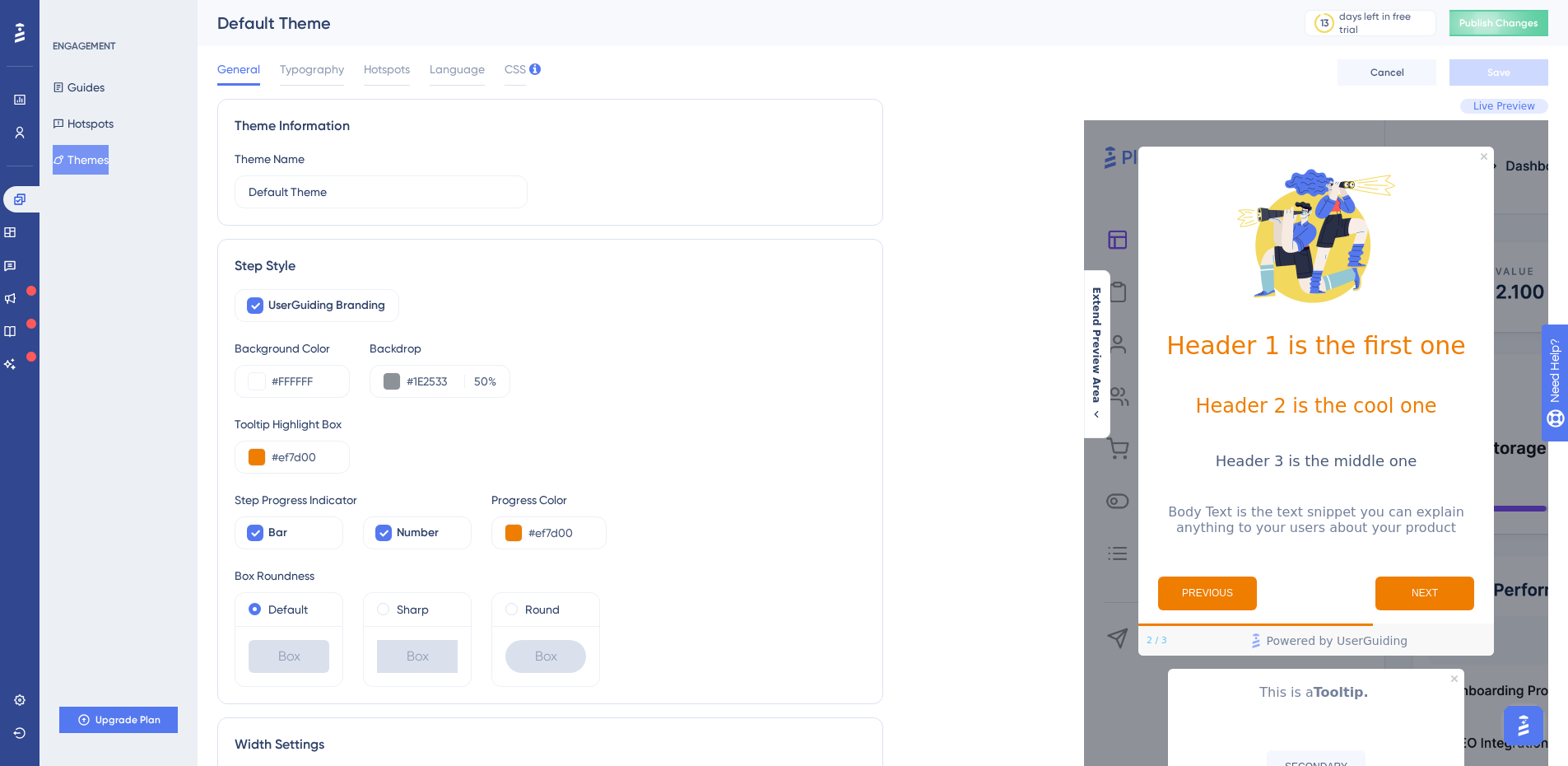
click at [107, 153] on button "Themes" at bounding box center [80, 159] width 56 height 29
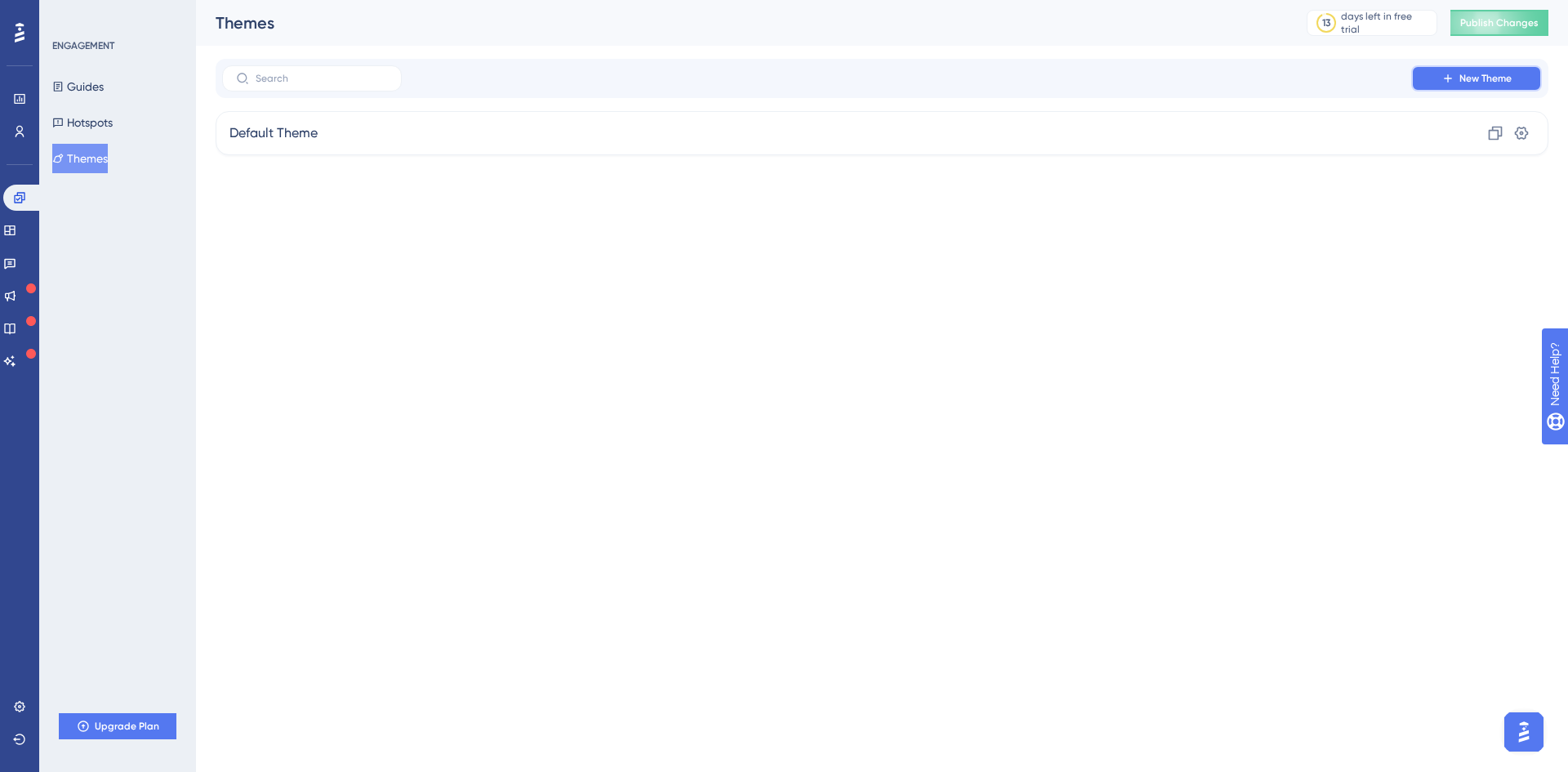
click at [1241, 79] on span "New Theme" at bounding box center [1485, 79] width 53 height 13
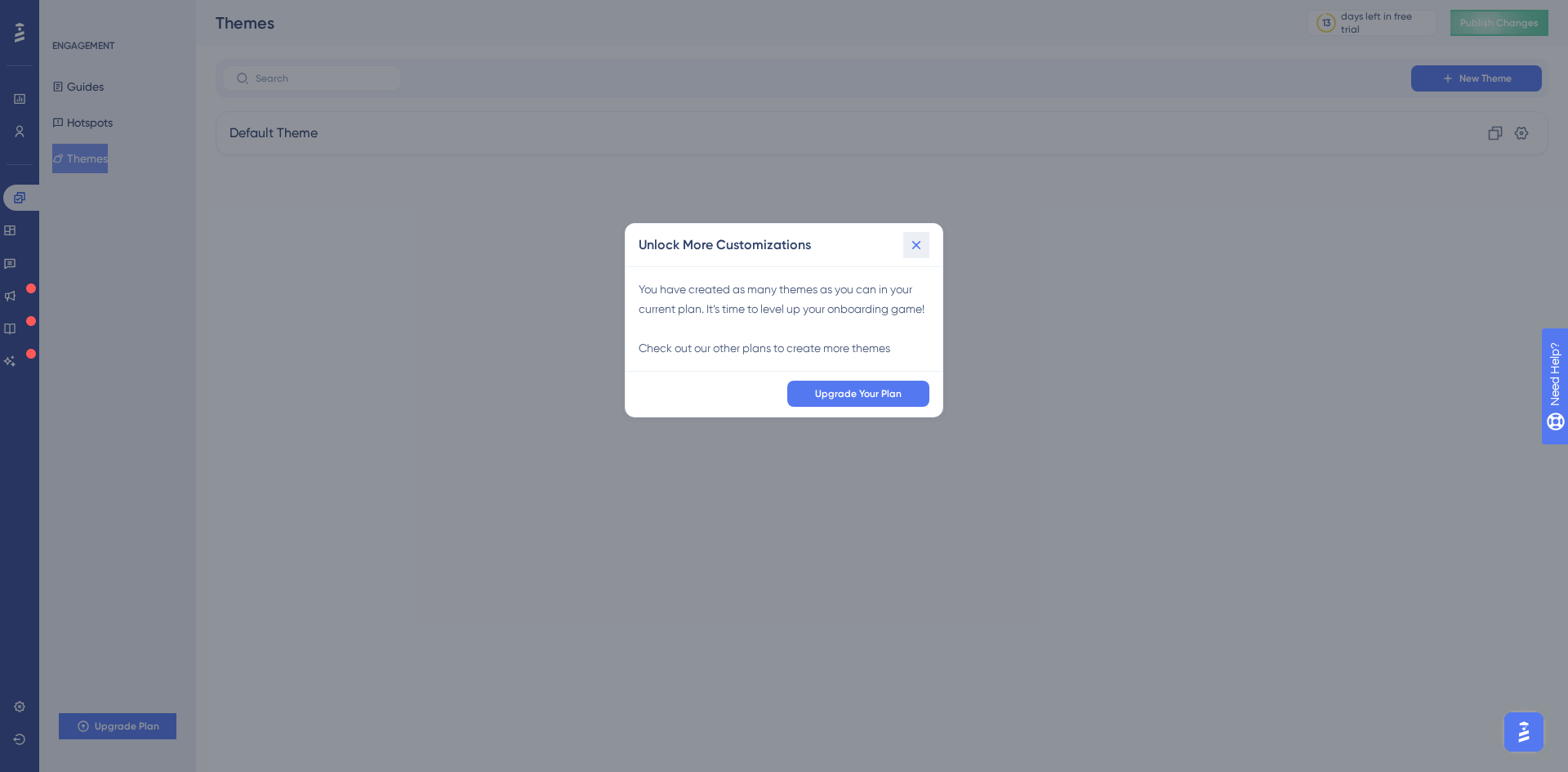
click at [919, 235] on button at bounding box center [916, 245] width 26 height 26
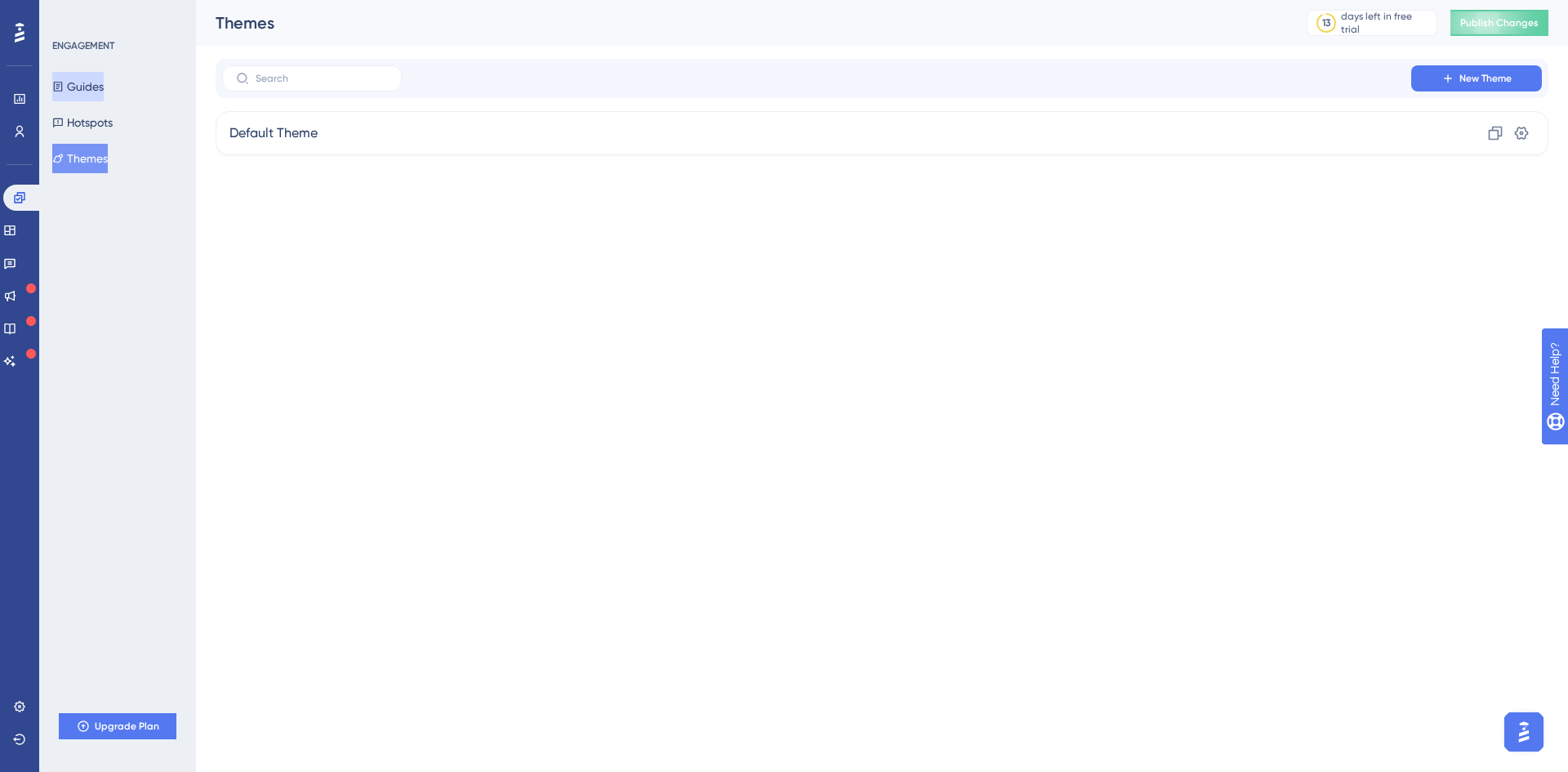
click at [104, 92] on button "Guides" at bounding box center [78, 86] width 52 height 29
